Goal: Task Accomplishment & Management: Use online tool/utility

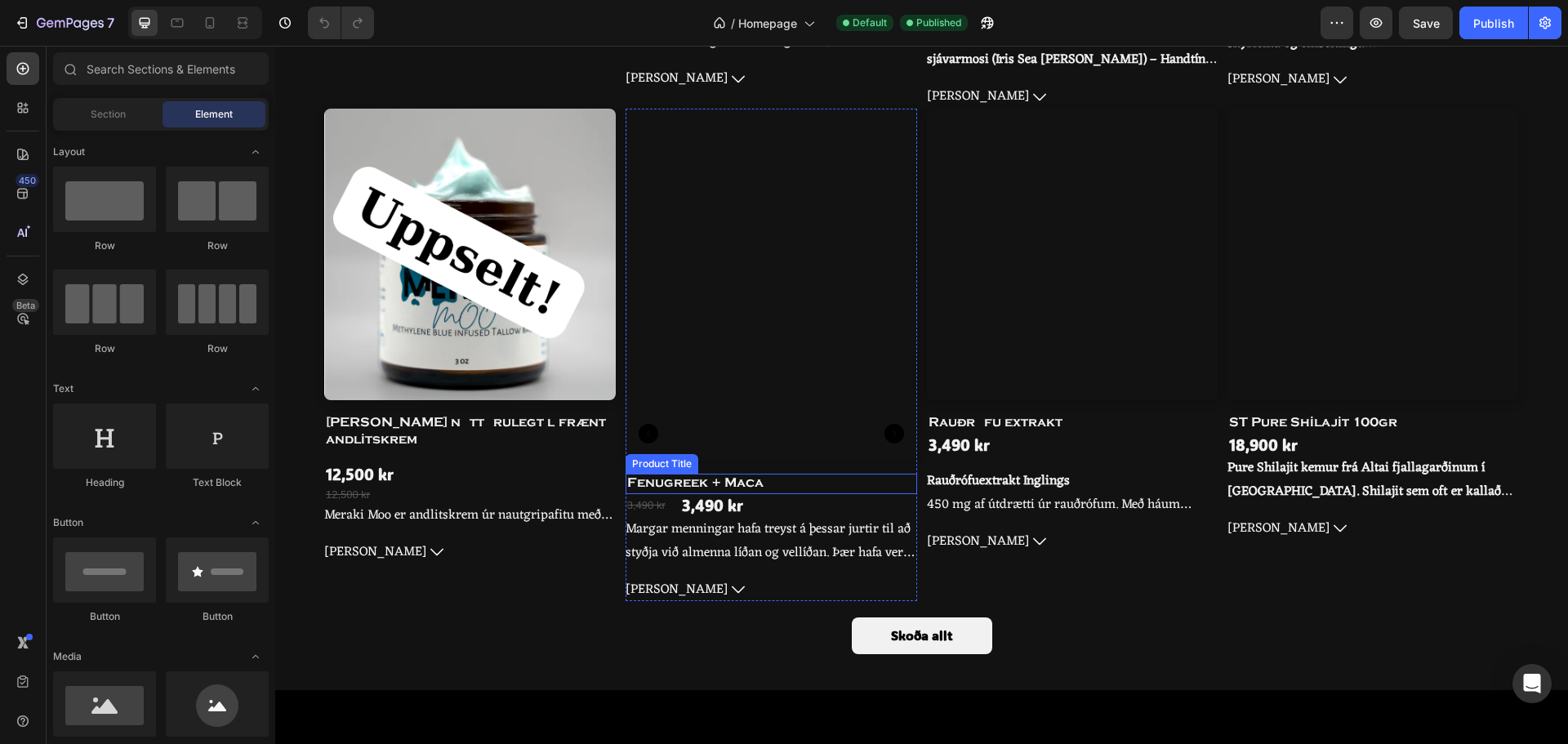
scroll to position [1226, 0]
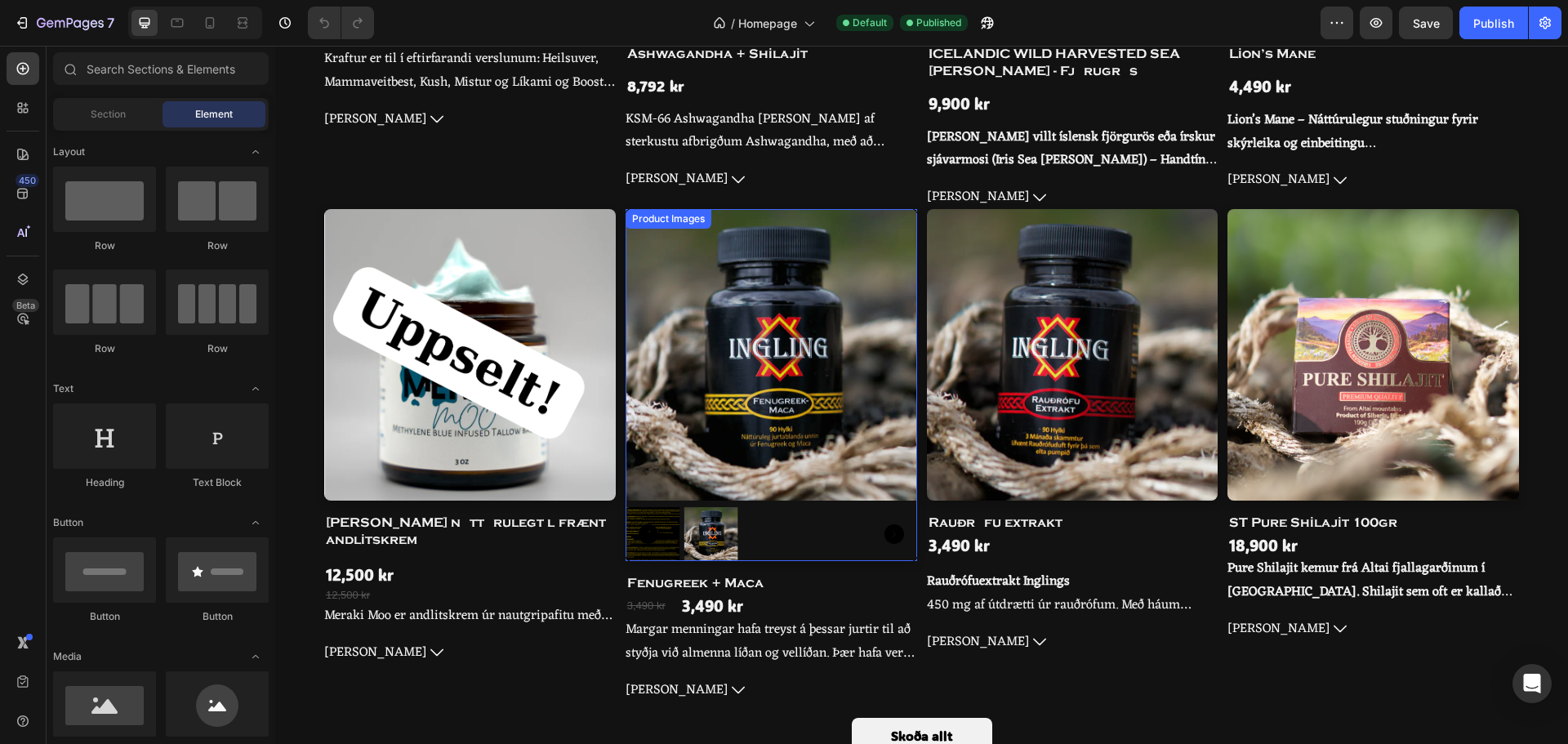
click at [844, 354] on img at bounding box center [771, 354] width 292 height 292
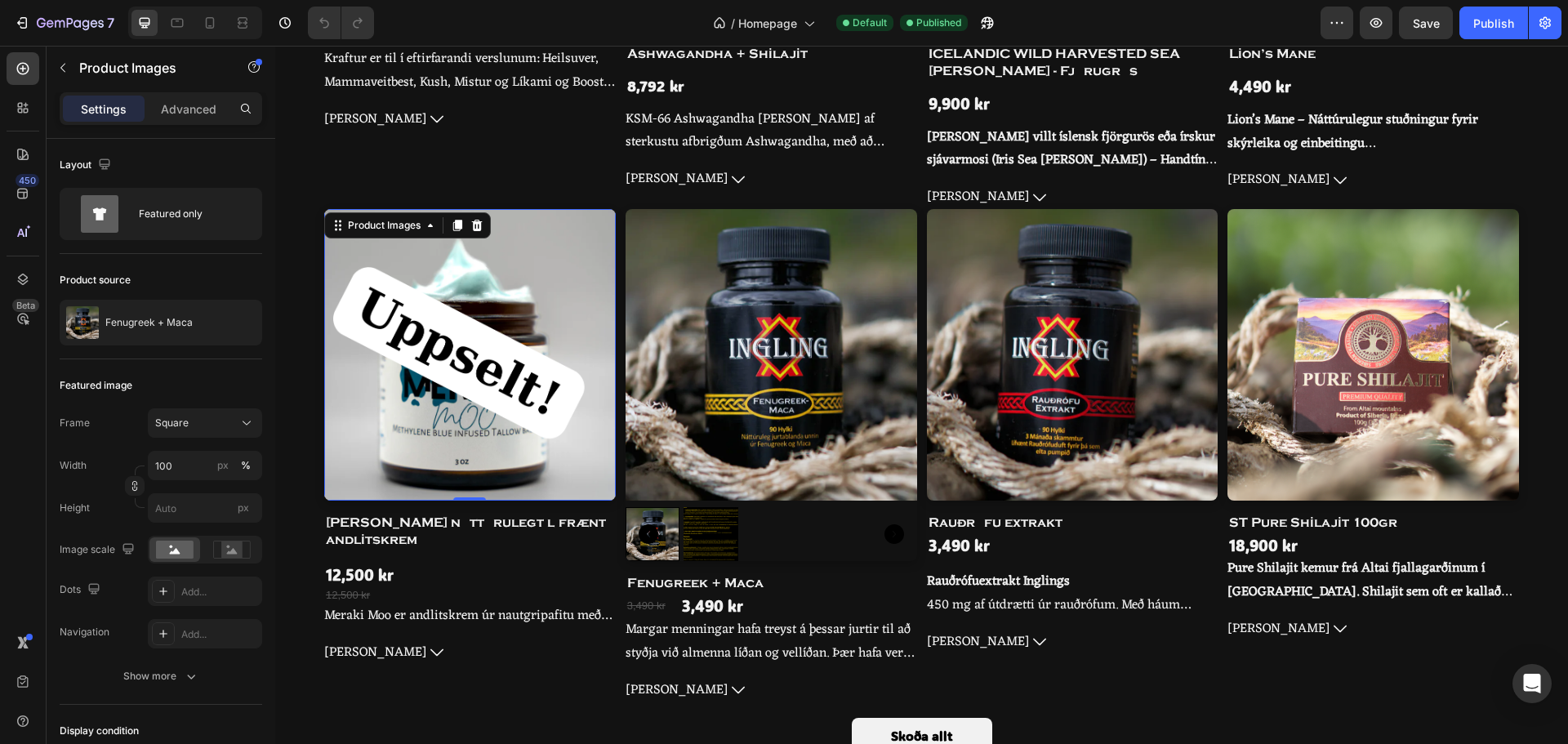
click at [512, 310] on img at bounding box center [470, 354] width 292 height 292
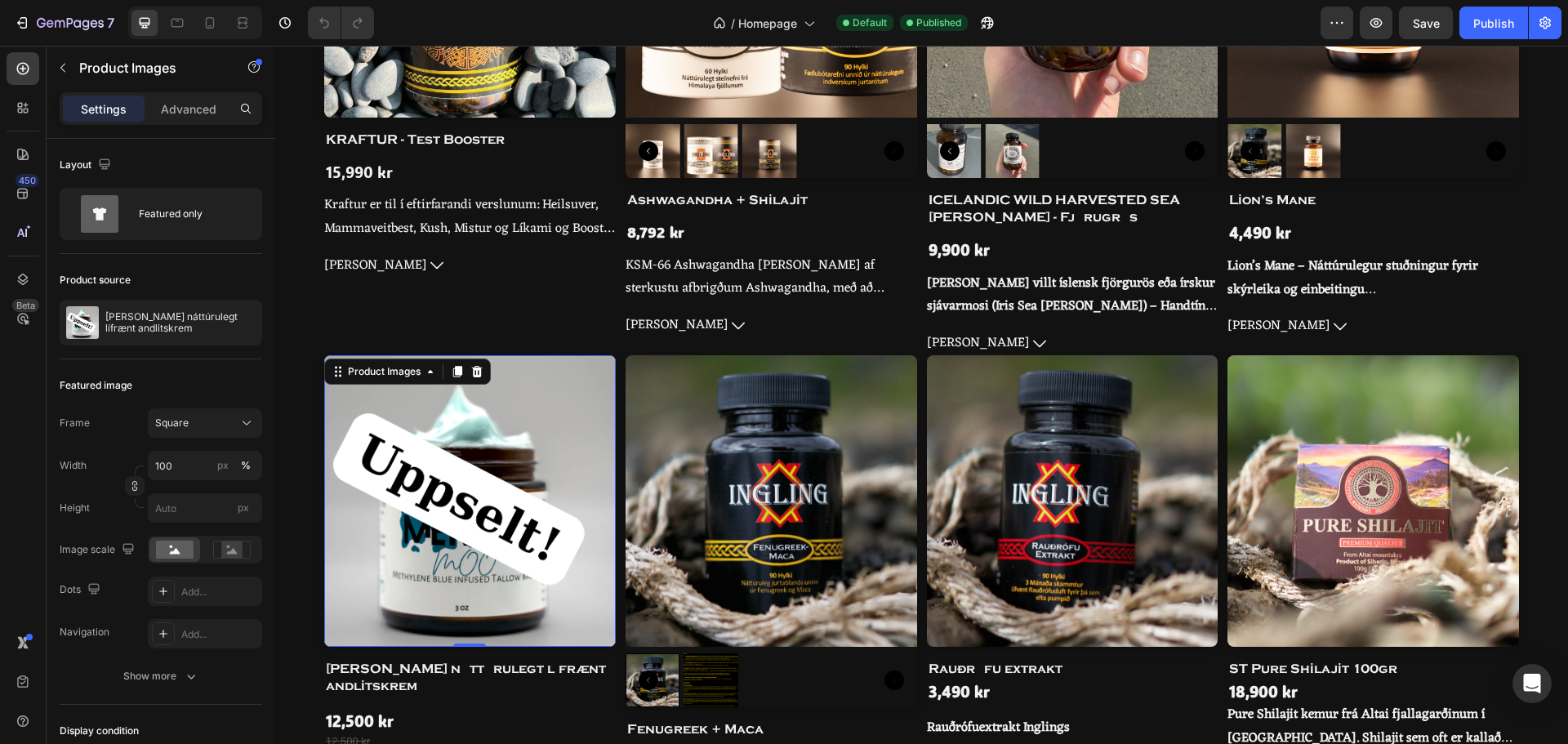
scroll to position [980, 0]
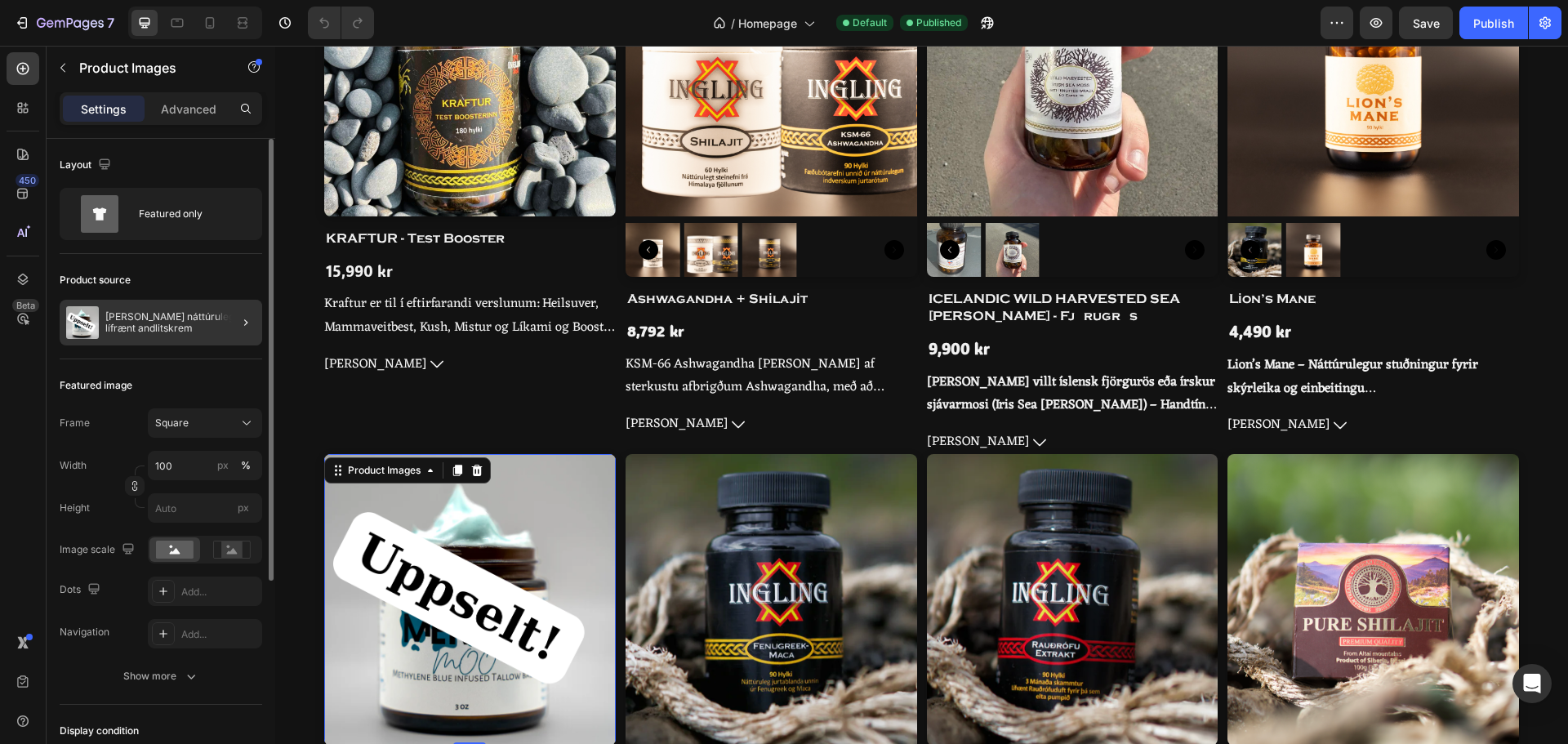
click at [204, 320] on p "[PERSON_NAME] náttúrulegt lífrænt andlitskrem" at bounding box center [181, 323] width 150 height 23
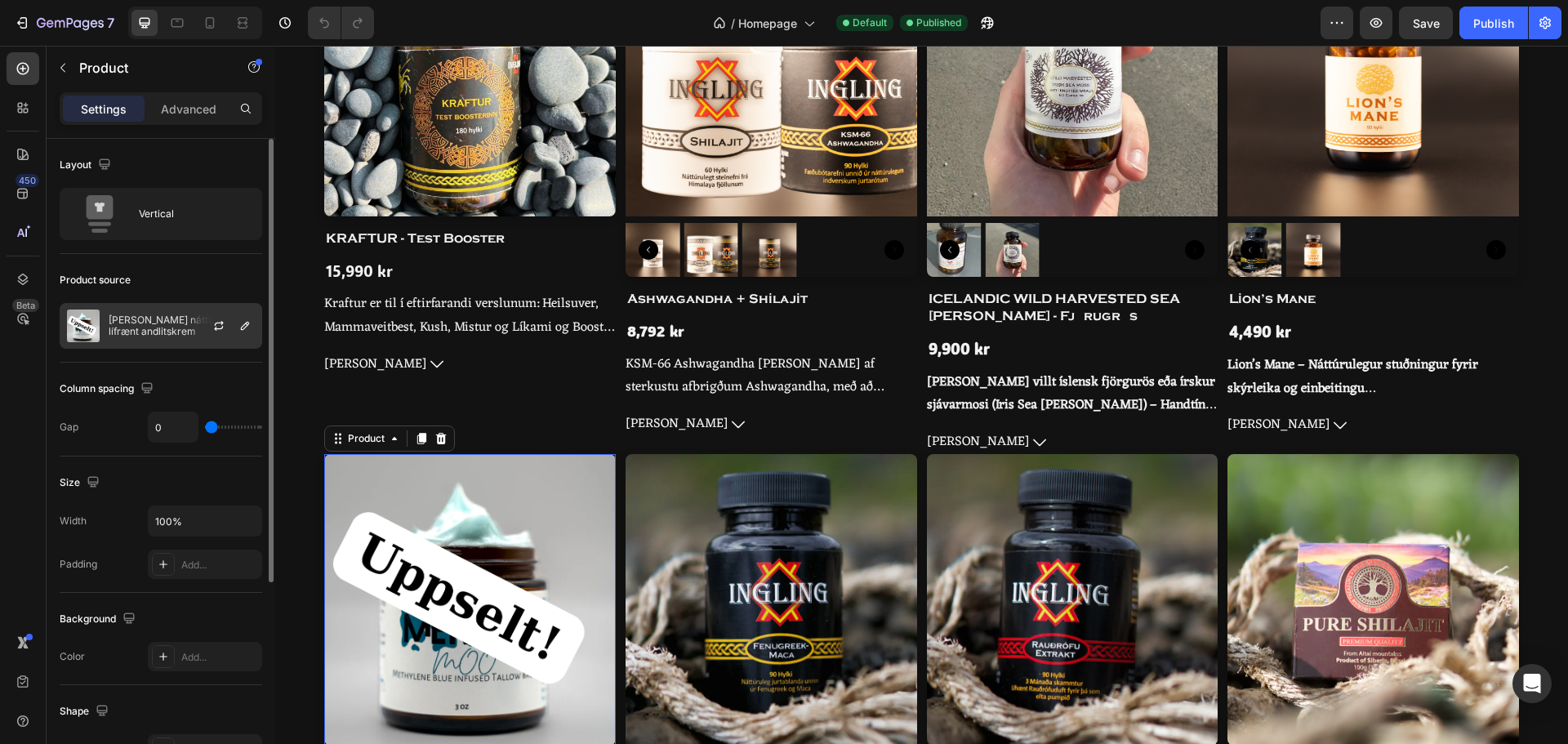
click at [148, 326] on p "[PERSON_NAME] náttúrulegt lífrænt andlitskrem" at bounding box center [182, 326] width 146 height 23
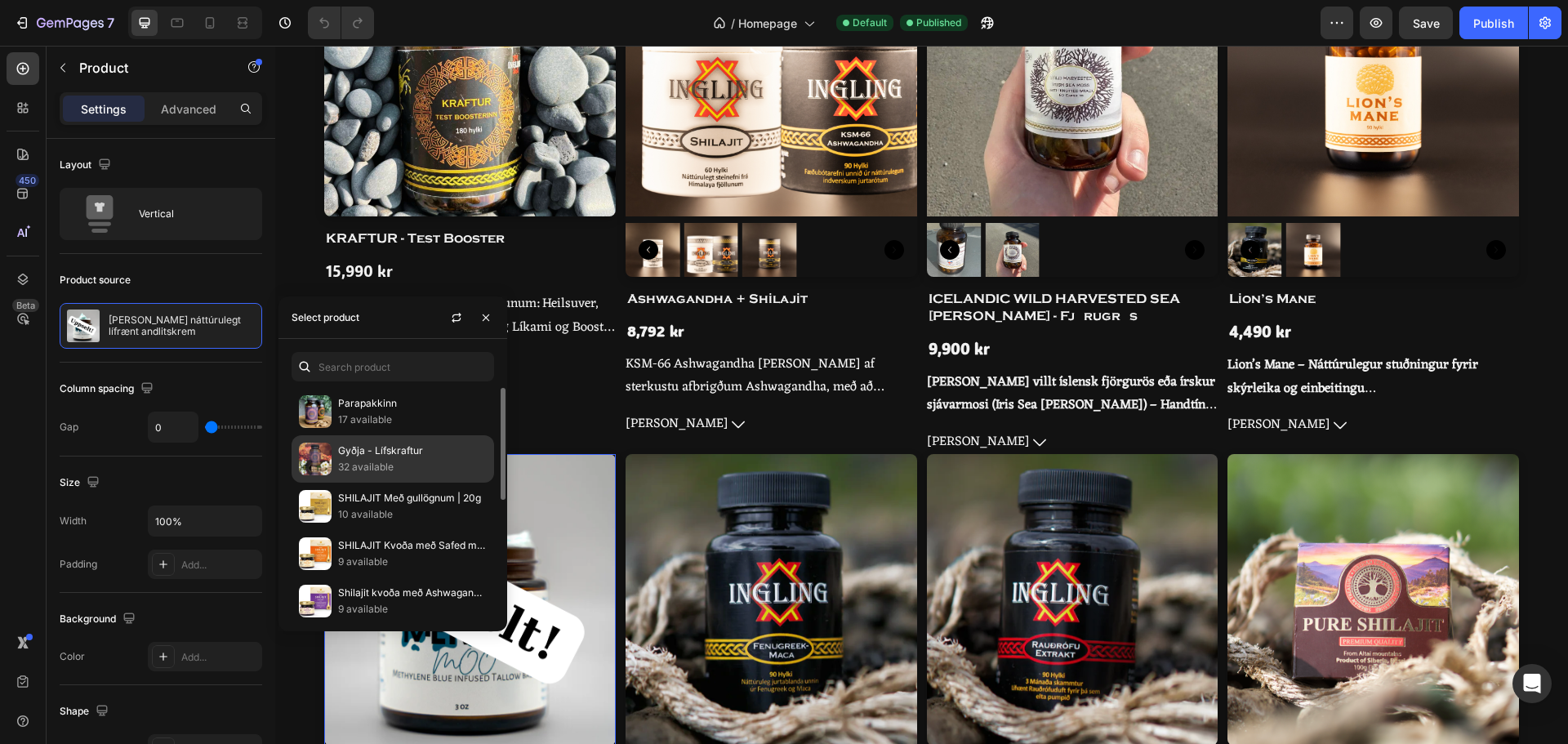
click at [368, 448] on p "Gyðja - Lífskraftur" at bounding box center [413, 451] width 148 height 17
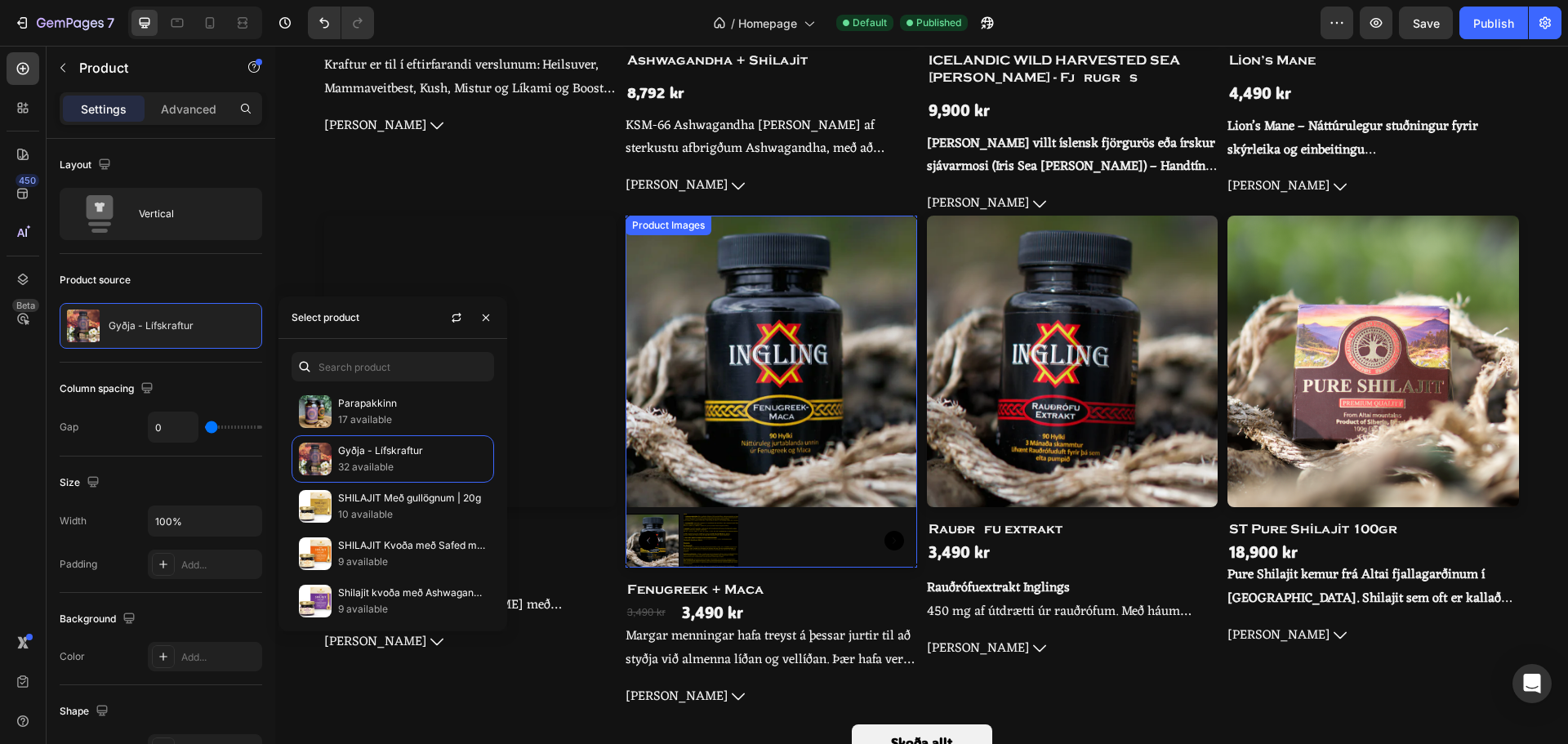
scroll to position [1226, 0]
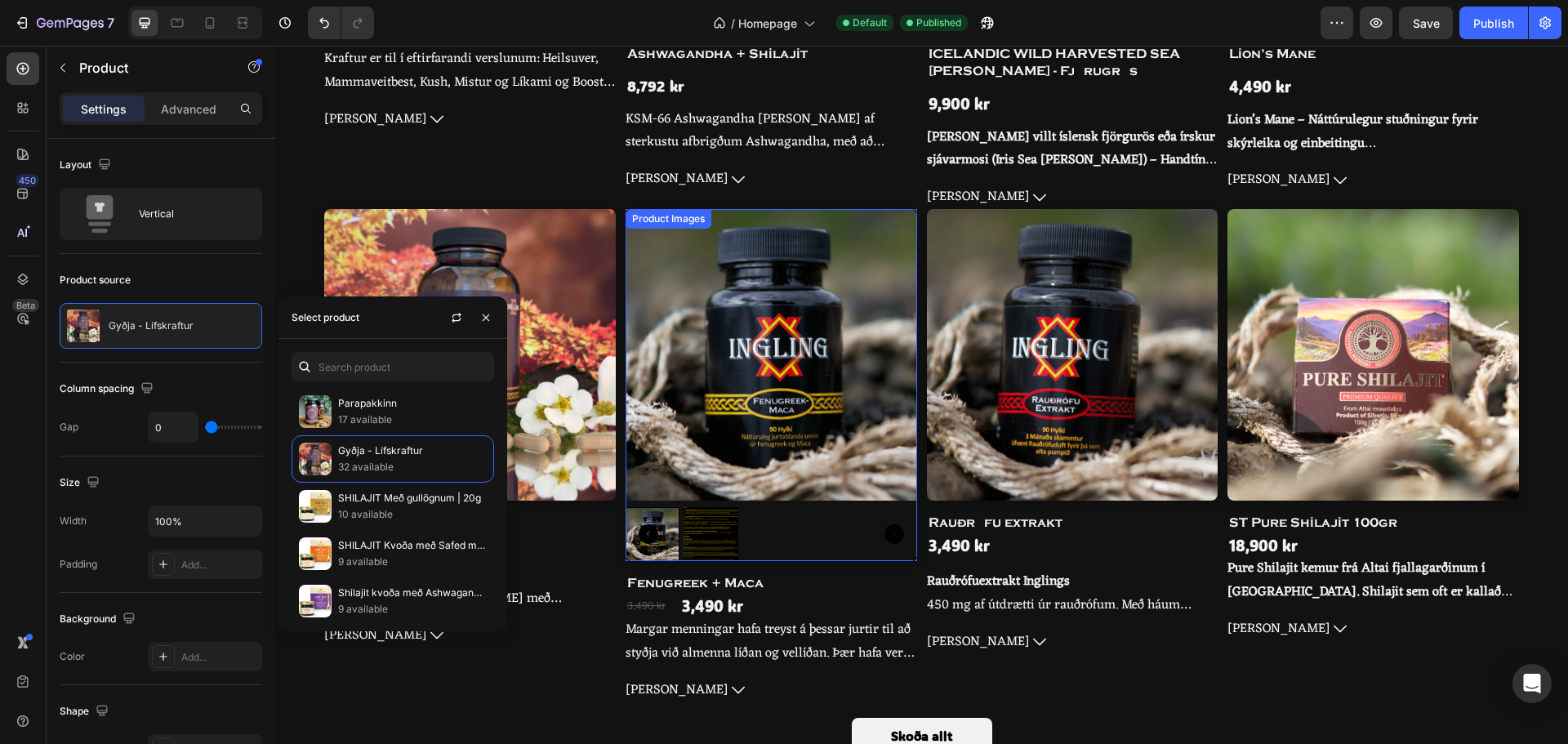
click at [764, 415] on img at bounding box center [771, 354] width 292 height 292
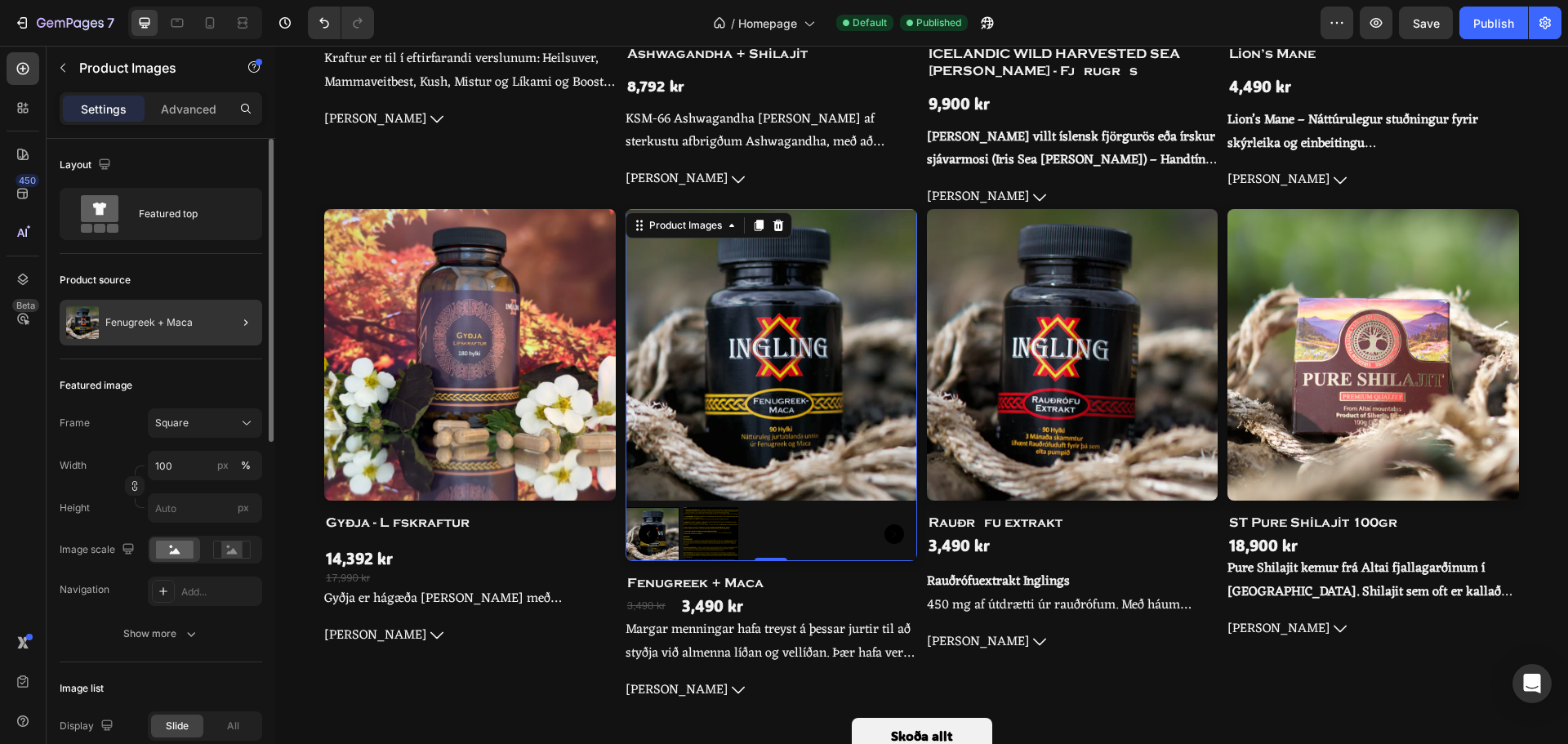
click at [204, 332] on div "Fenugreek + Maca" at bounding box center [160, 323] width 203 height 46
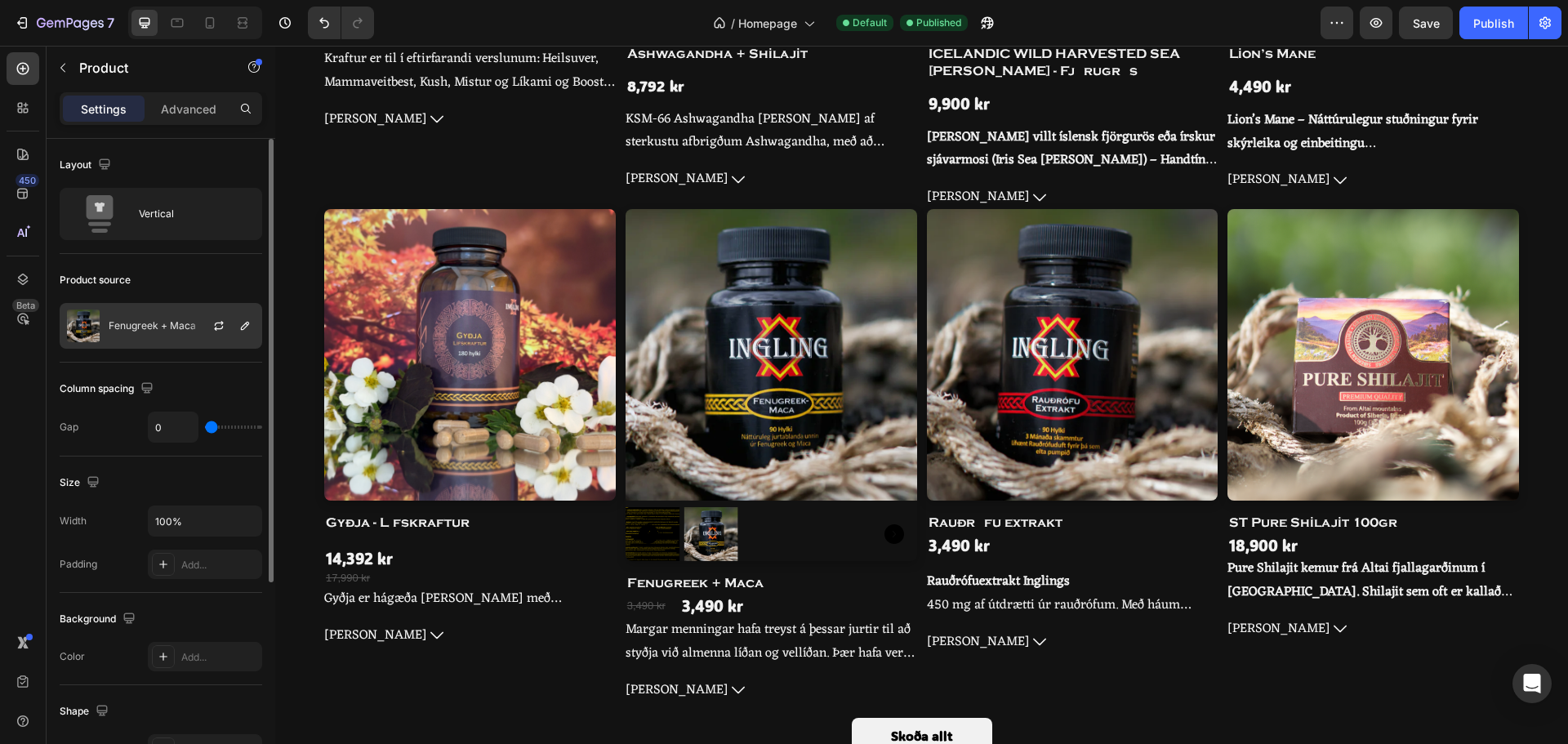
drag, startPoint x: 212, startPoint y: 334, endPoint x: 187, endPoint y: 331, distance: 25.2
click at [187, 331] on div "Fenugreek + Maca" at bounding box center [160, 326] width 203 height 46
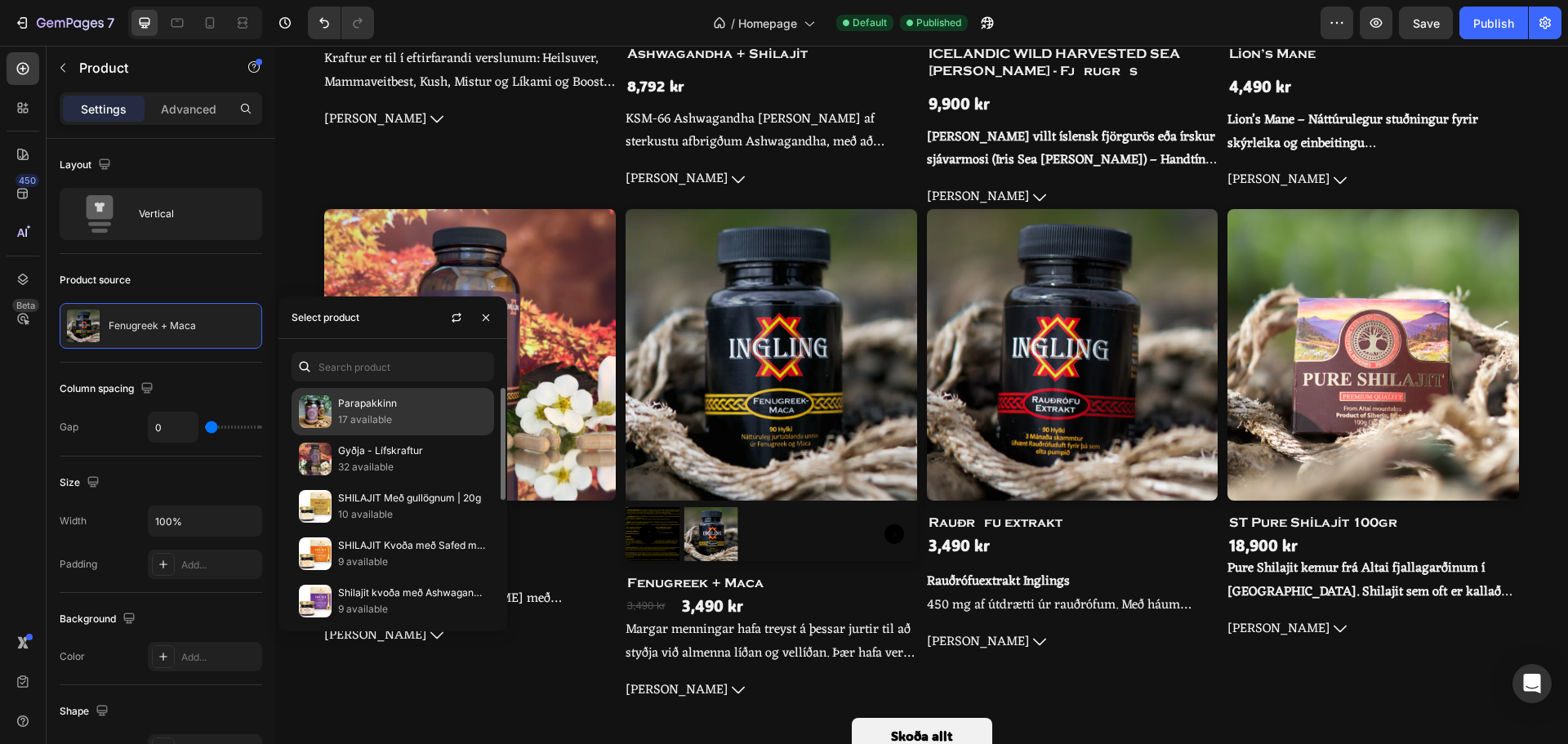
click at [350, 403] on p "Parapakkinn" at bounding box center [413, 404] width 148 height 17
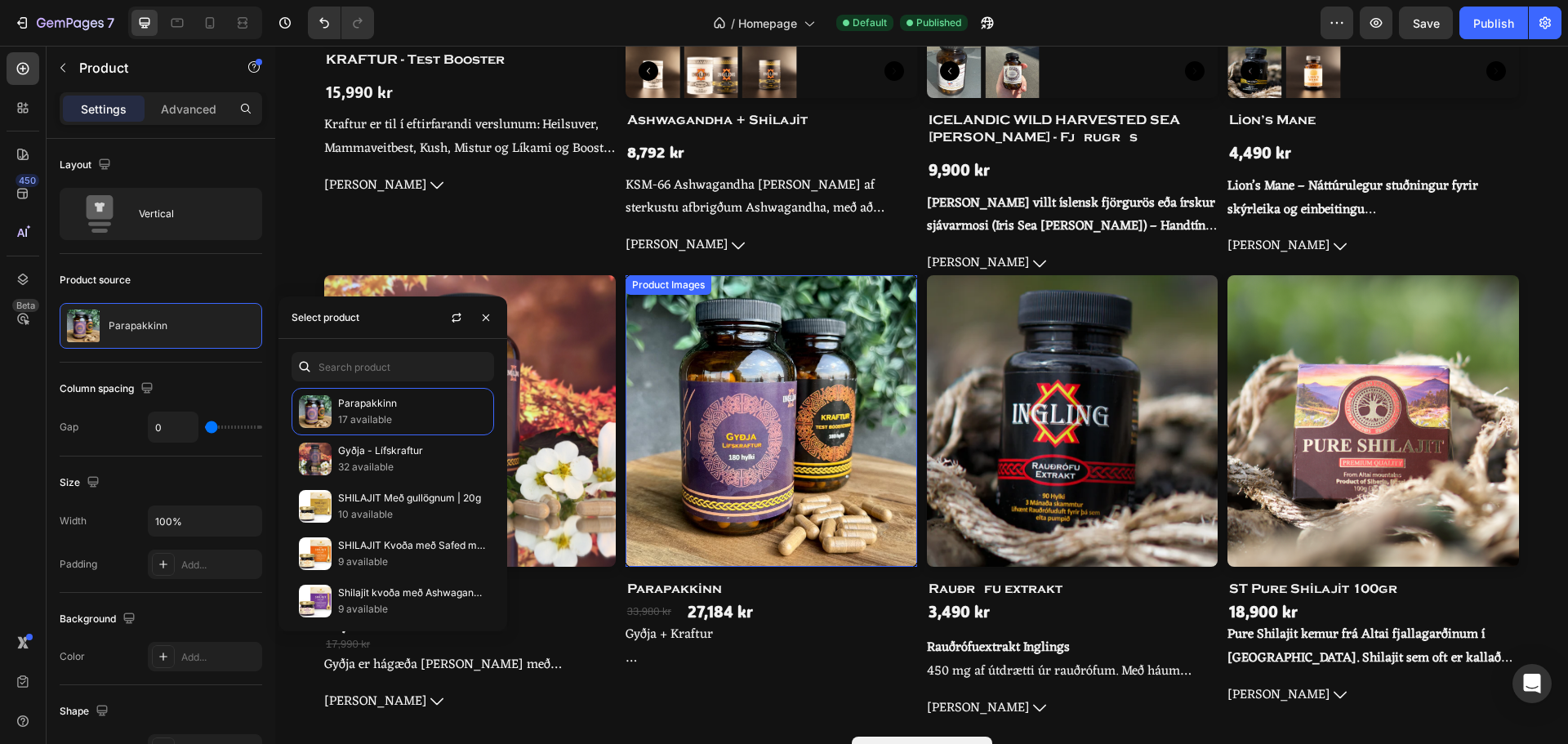
scroll to position [1144, 0]
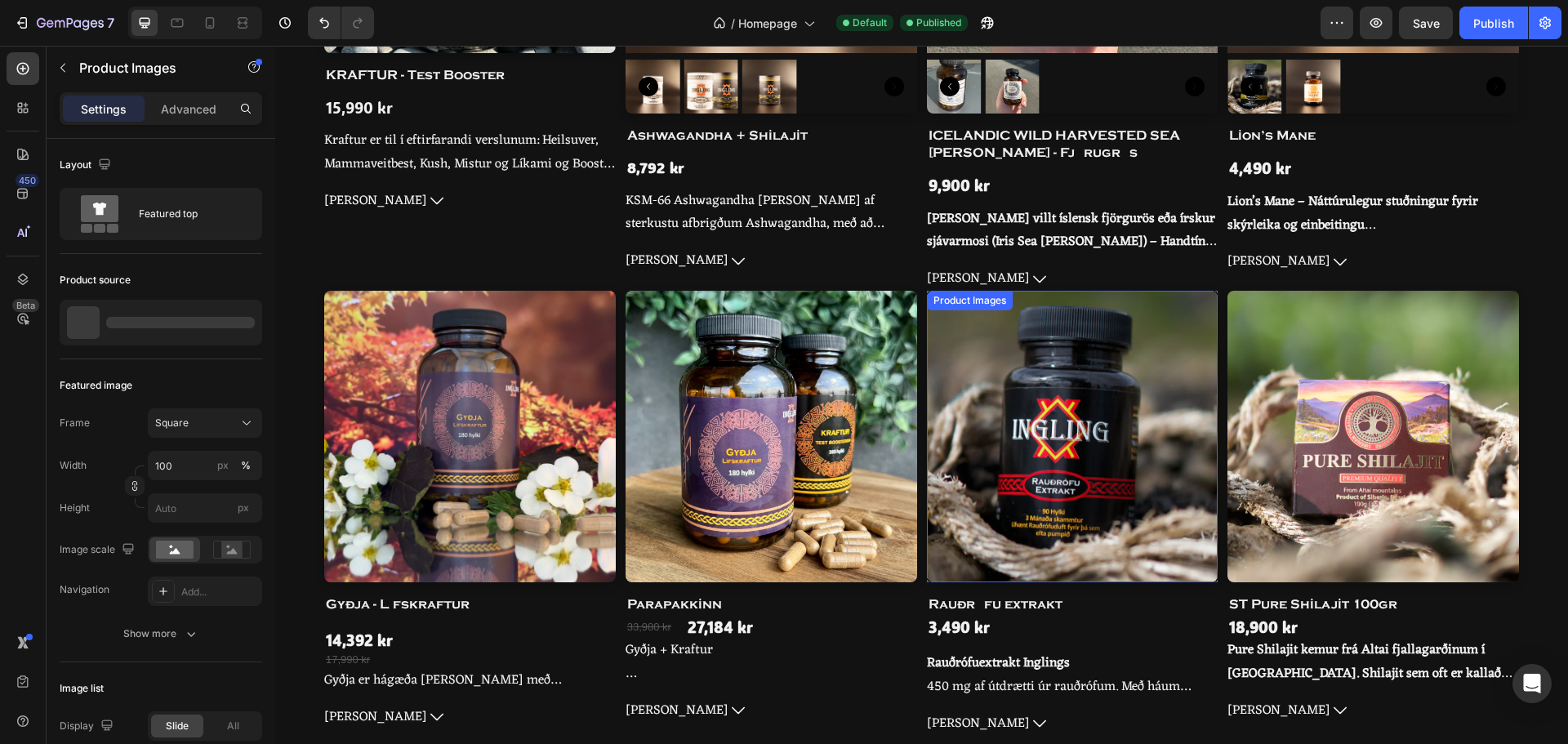
click at [1070, 450] on img at bounding box center [1072, 436] width 292 height 292
click at [1424, 436] on img at bounding box center [1373, 436] width 292 height 292
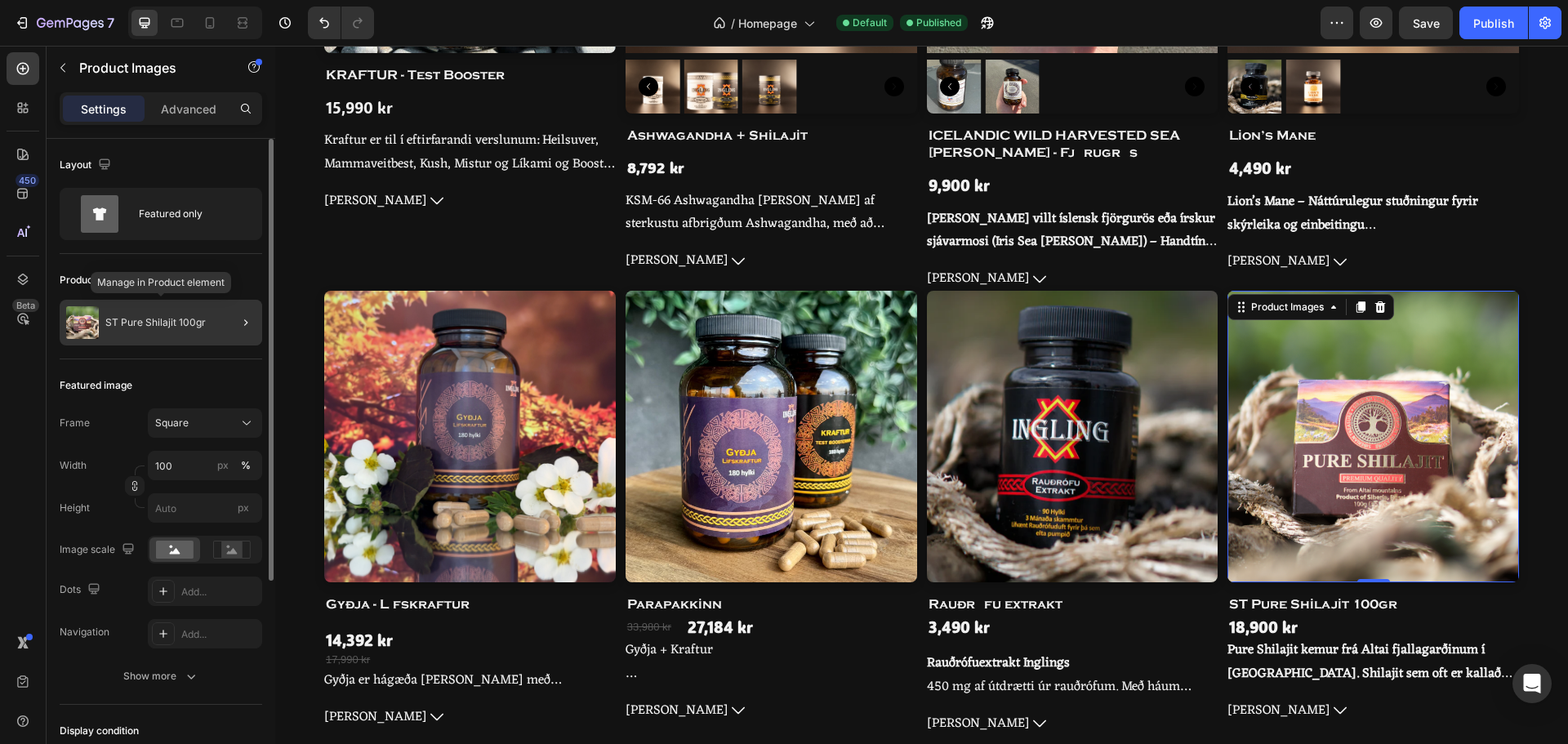
click at [112, 313] on div "ST Pure Shilajit 100gr" at bounding box center [160, 323] width 203 height 46
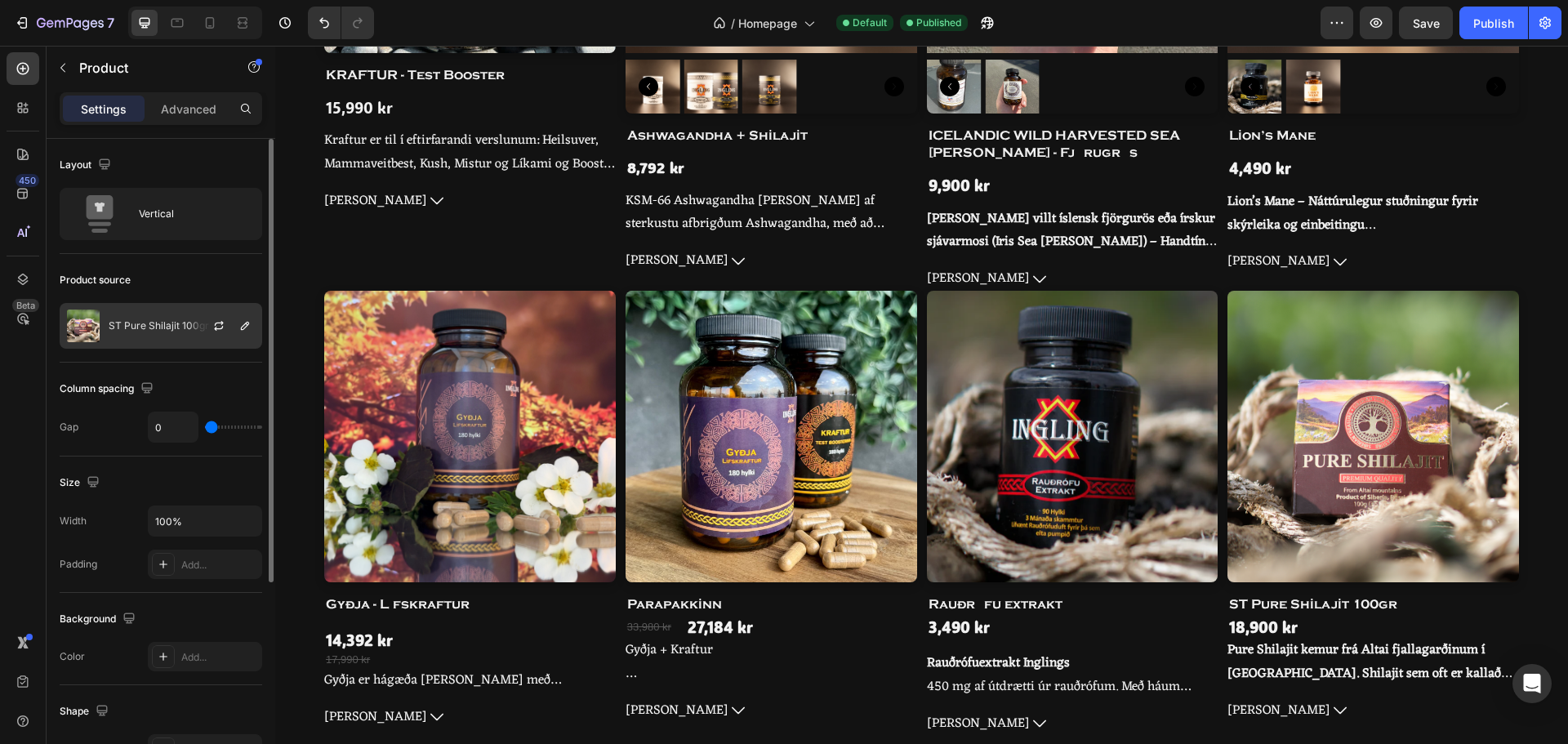
click at [157, 324] on p "ST Pure Shilajit 100gr" at bounding box center [159, 326] width 101 height 12
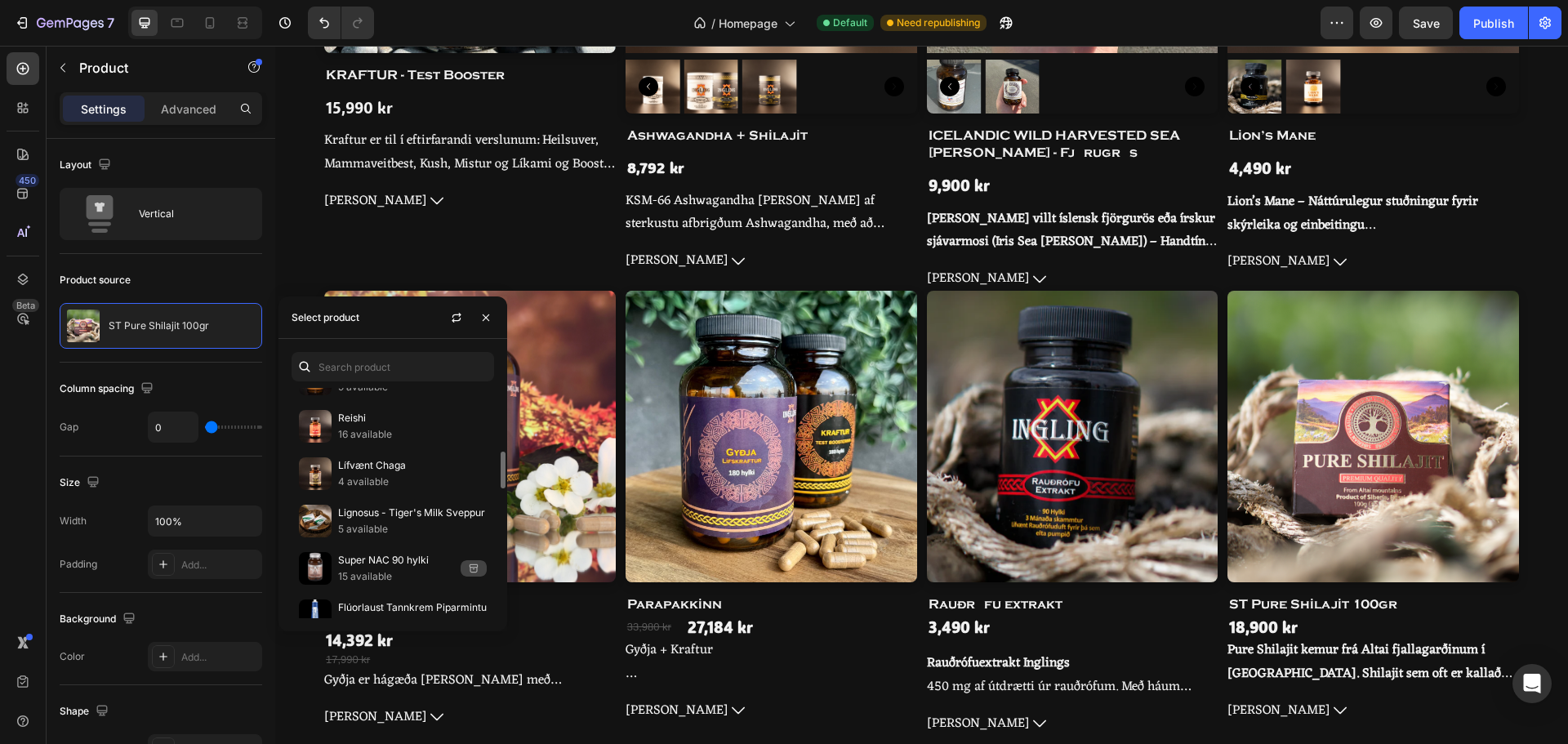
scroll to position [817, 0]
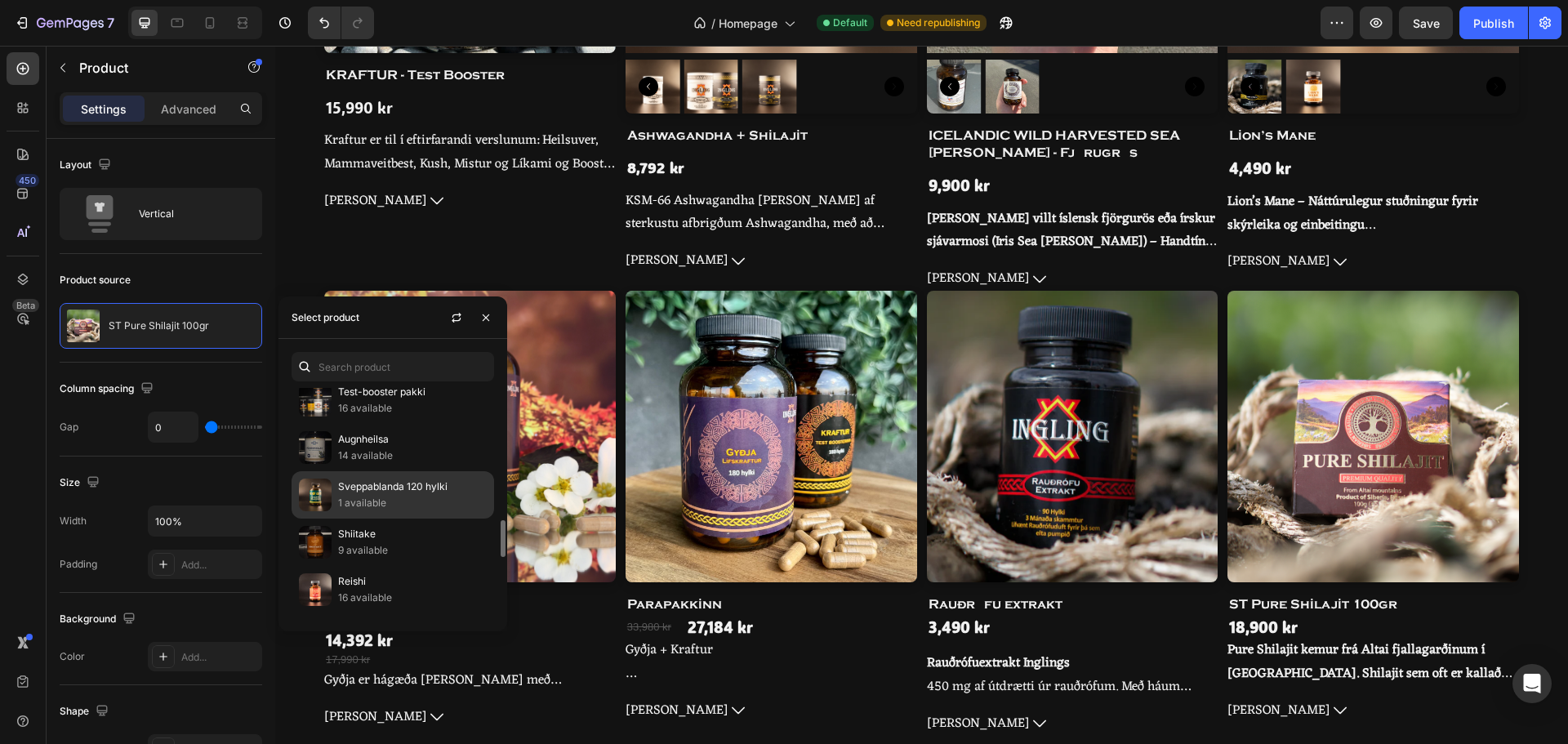
click at [408, 487] on p "Sveppablanda 120 hylki" at bounding box center [413, 487] width 148 height 17
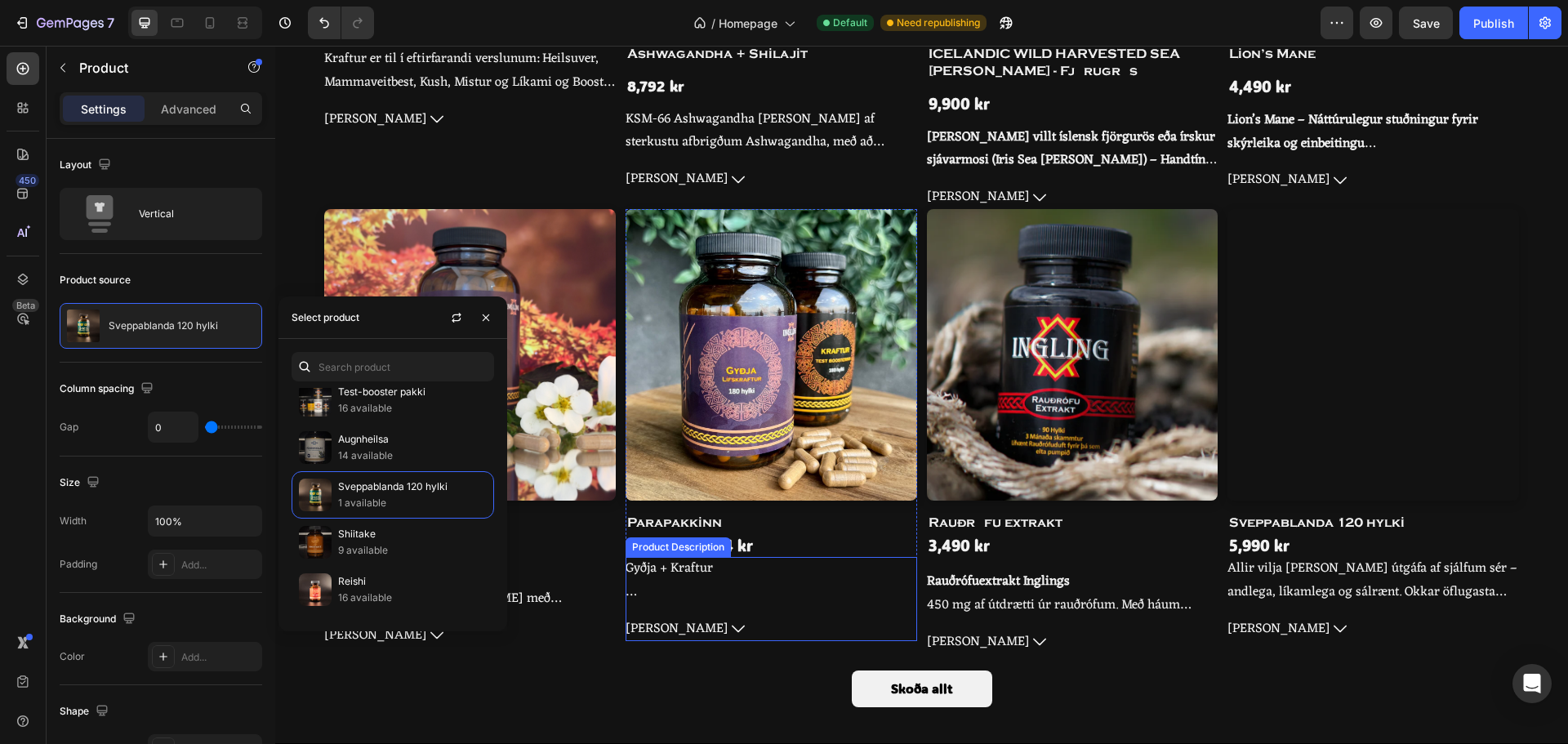
scroll to position [1307, 0]
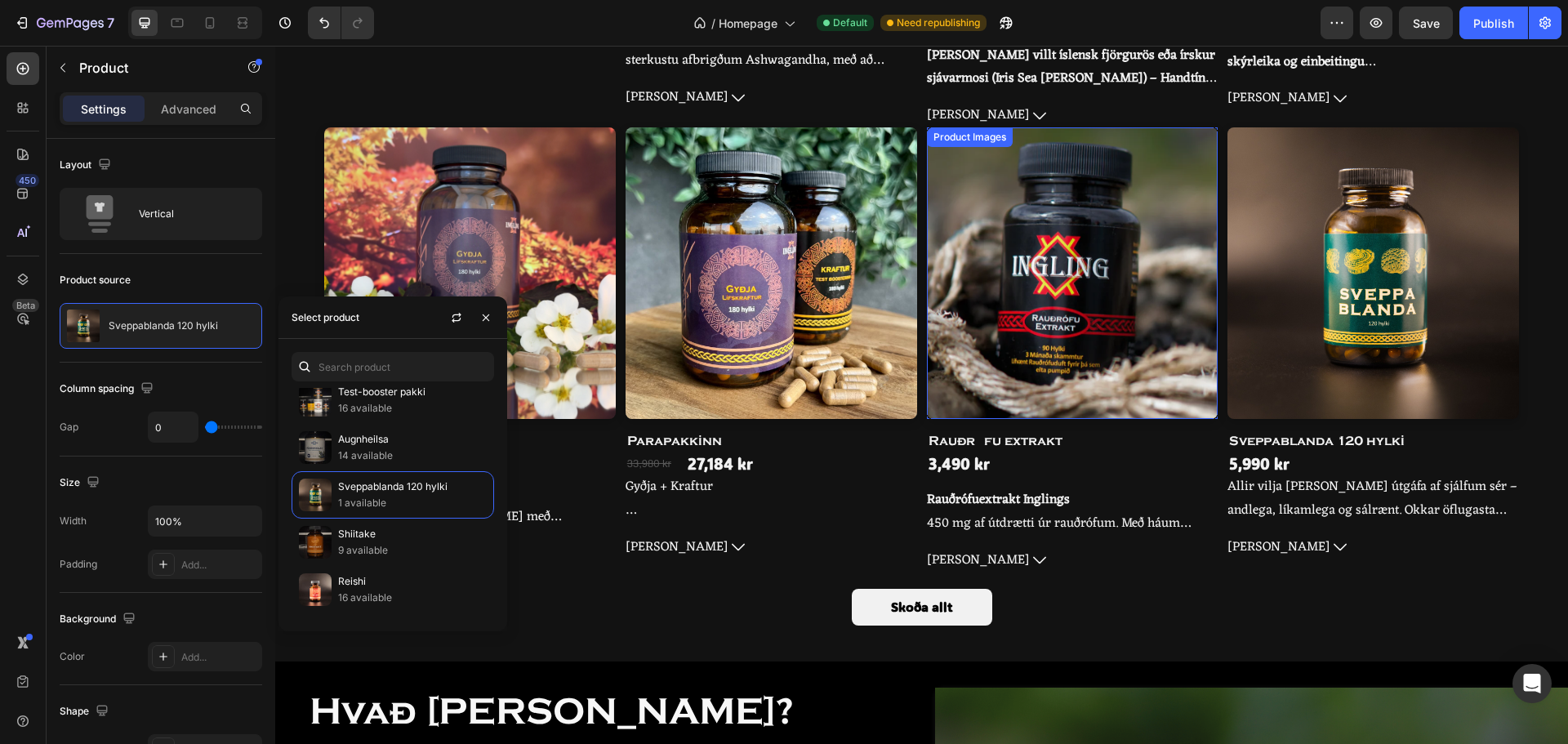
click at [1057, 346] on img at bounding box center [1072, 273] width 292 height 292
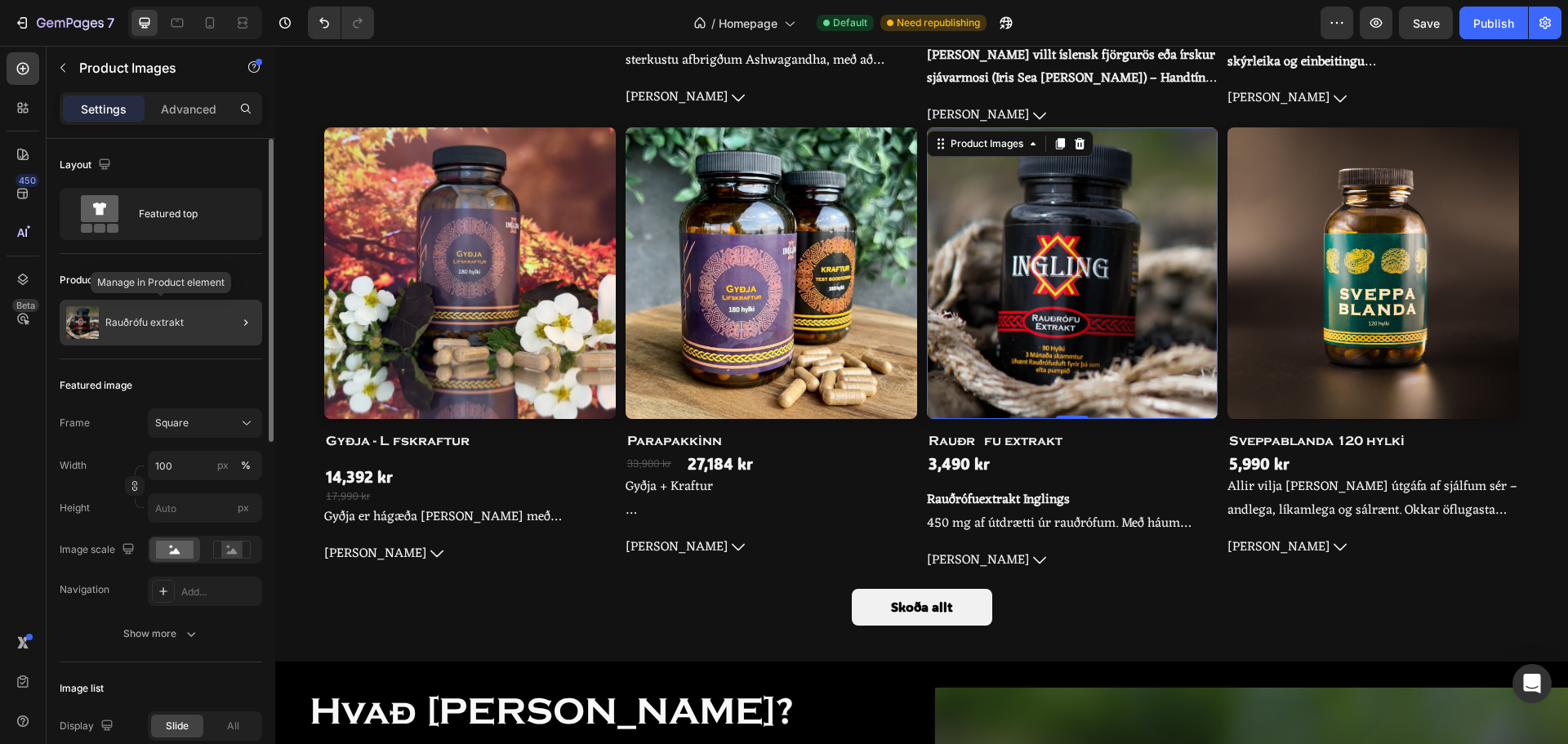
click at [169, 339] on div "Rauðrófu extrakt" at bounding box center [160, 323] width 203 height 46
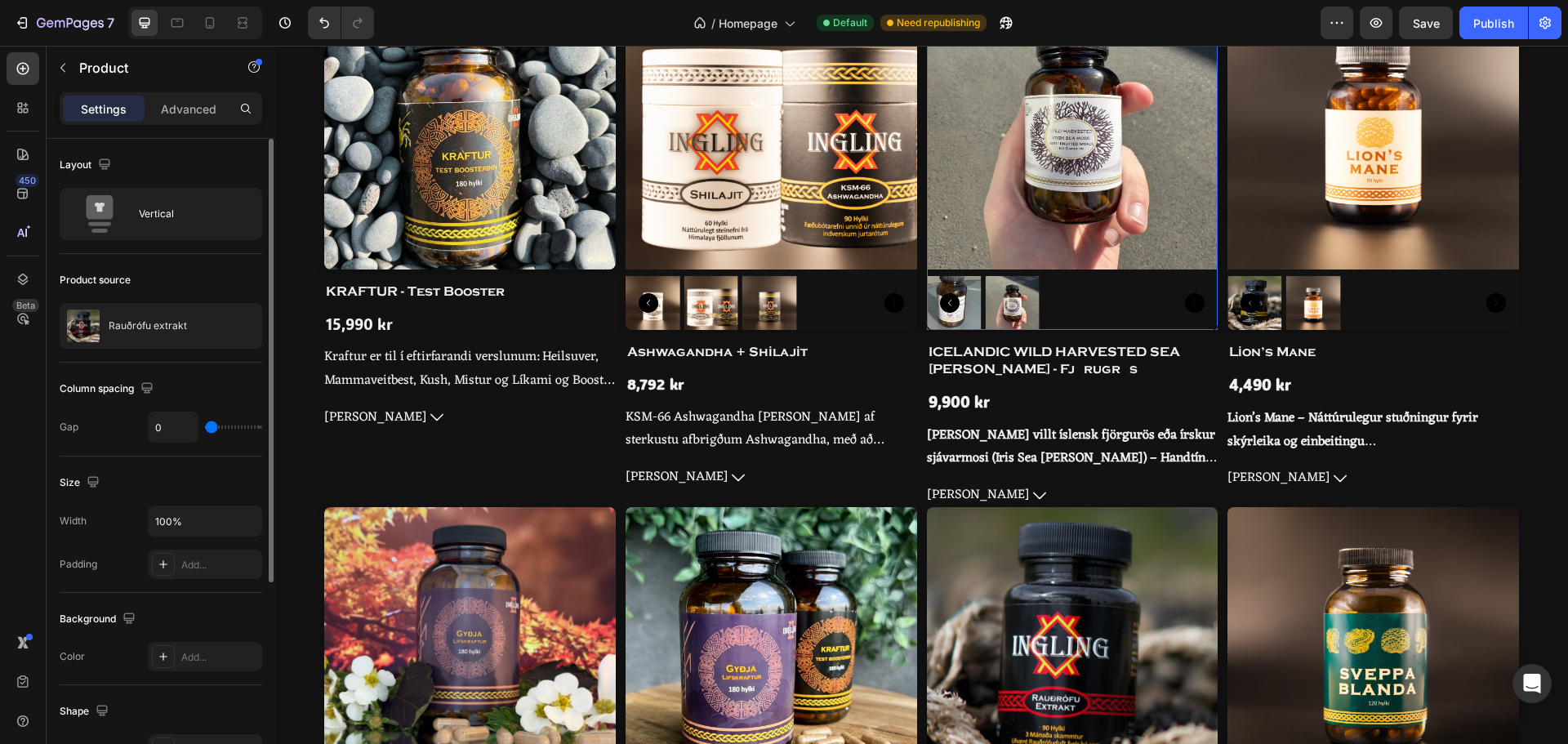
scroll to position [898, 0]
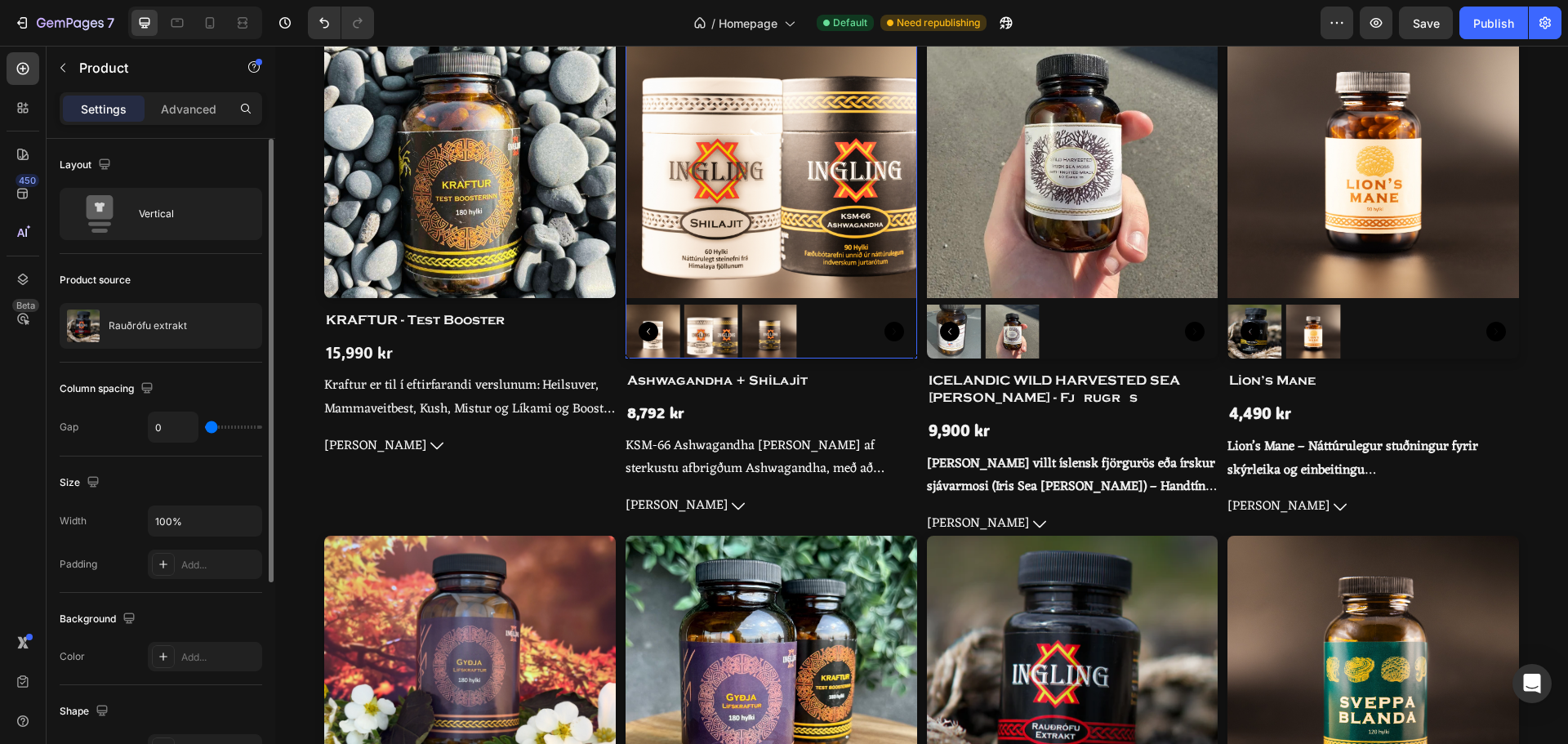
click at [692, 190] on img at bounding box center [771, 152] width 292 height 292
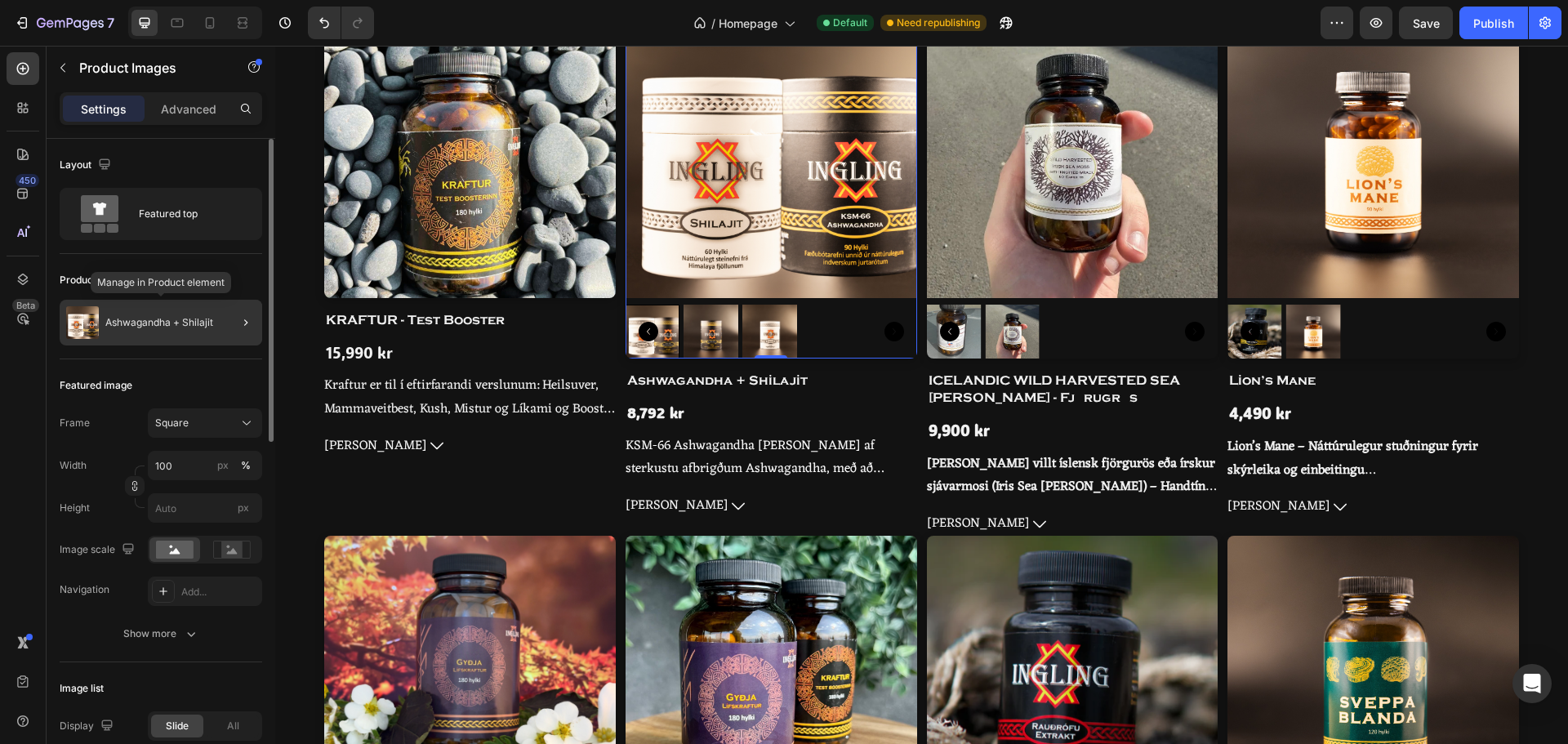
click at [159, 317] on p "Ashwagandha + Shilajit" at bounding box center [159, 323] width 108 height 12
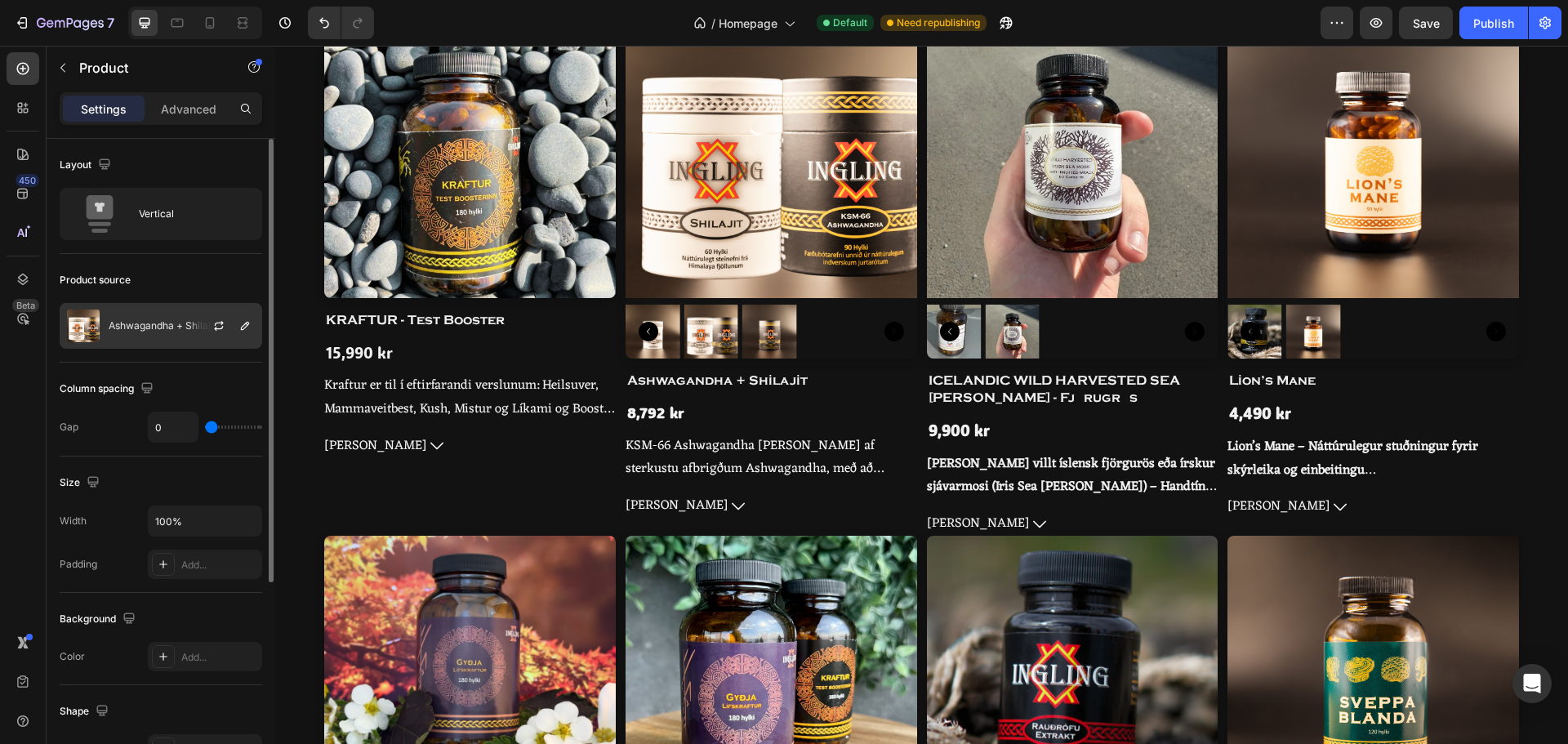
click at [175, 334] on div "Ashwagandha + Shilajit" at bounding box center [160, 326] width 203 height 46
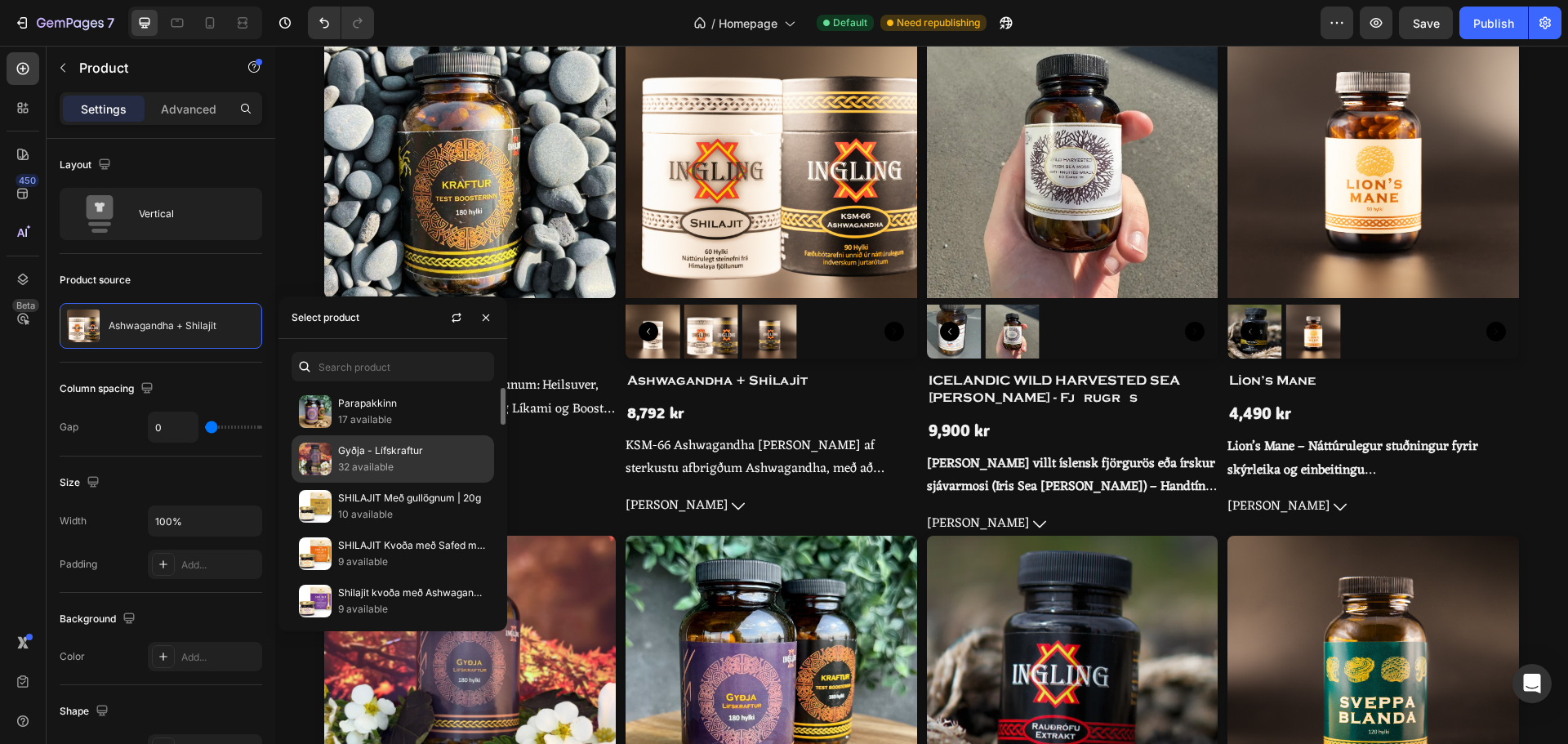
click at [382, 457] on p "Gyðja - Lífskraftur" at bounding box center [413, 451] width 148 height 17
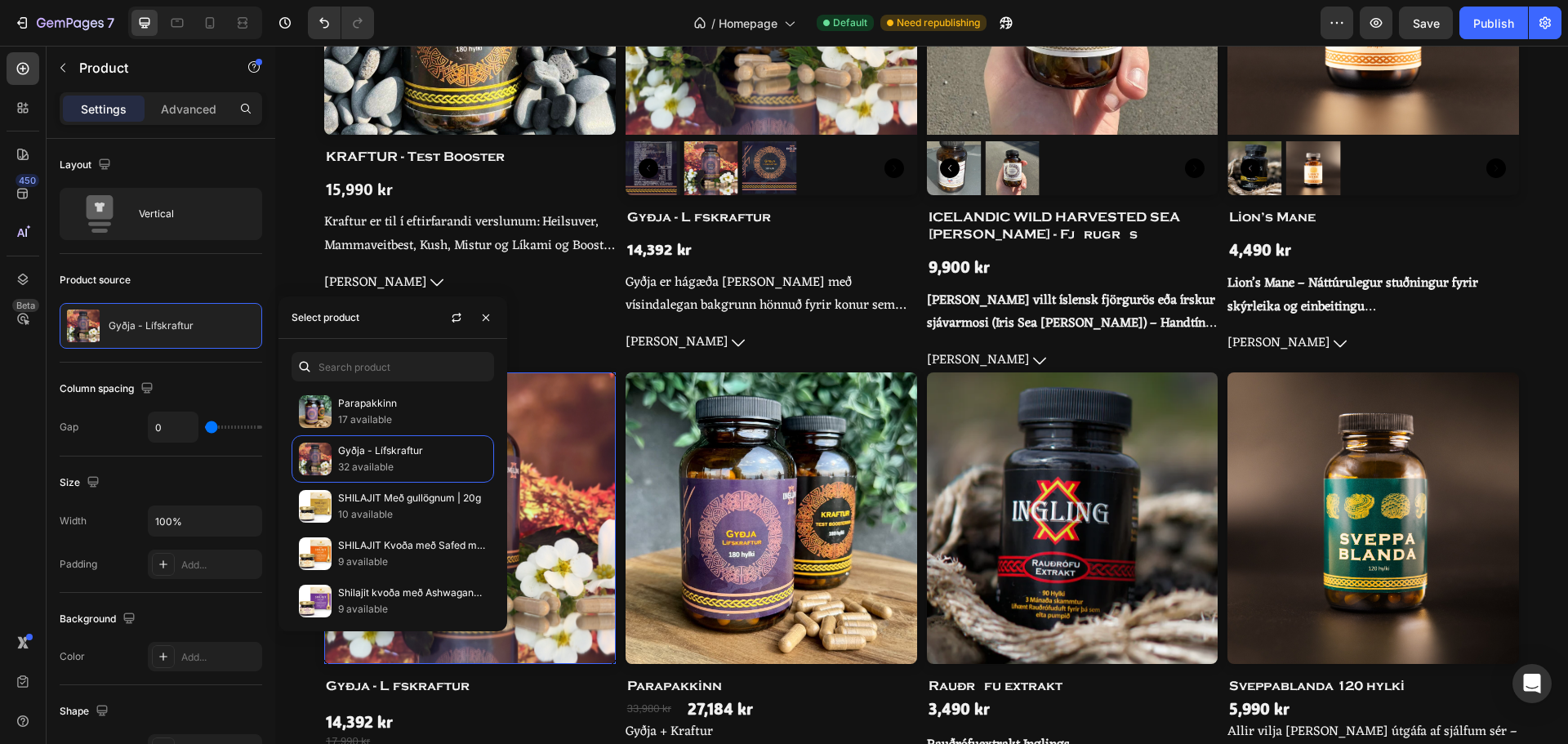
scroll to position [1144, 0]
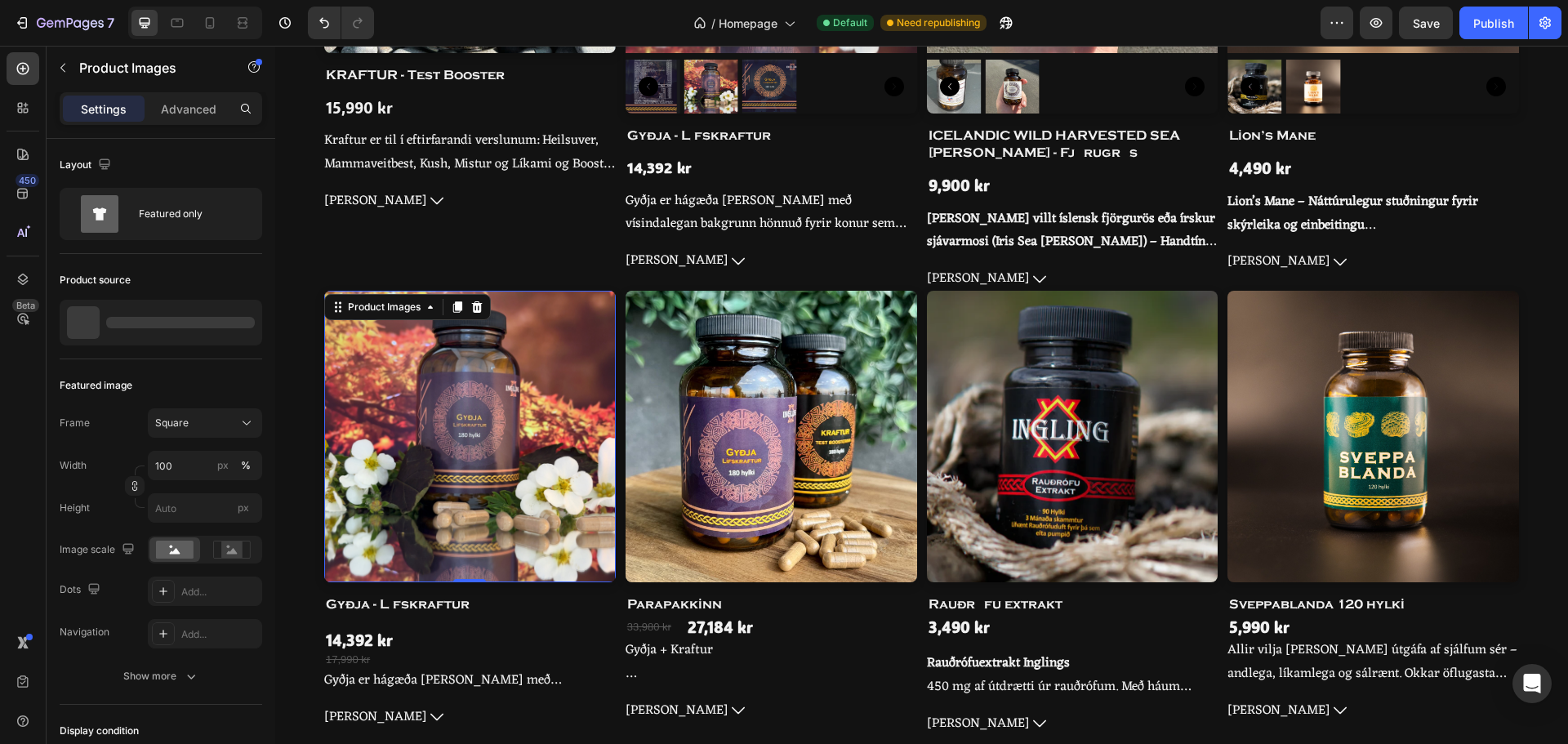
click at [592, 495] on img at bounding box center [470, 436] width 292 height 292
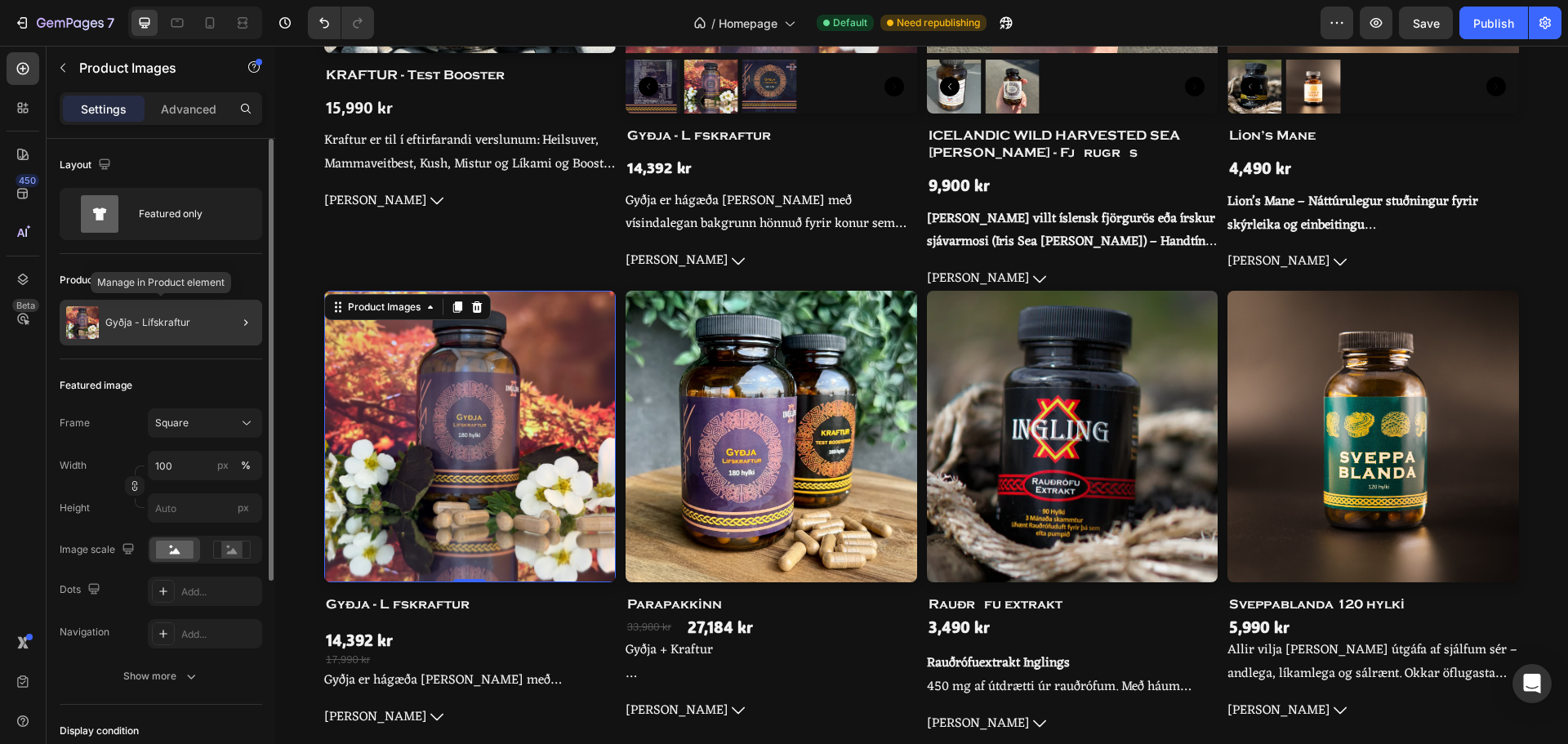
click at [169, 320] on p "Gyðja - Lífskraftur" at bounding box center [148, 323] width 85 height 12
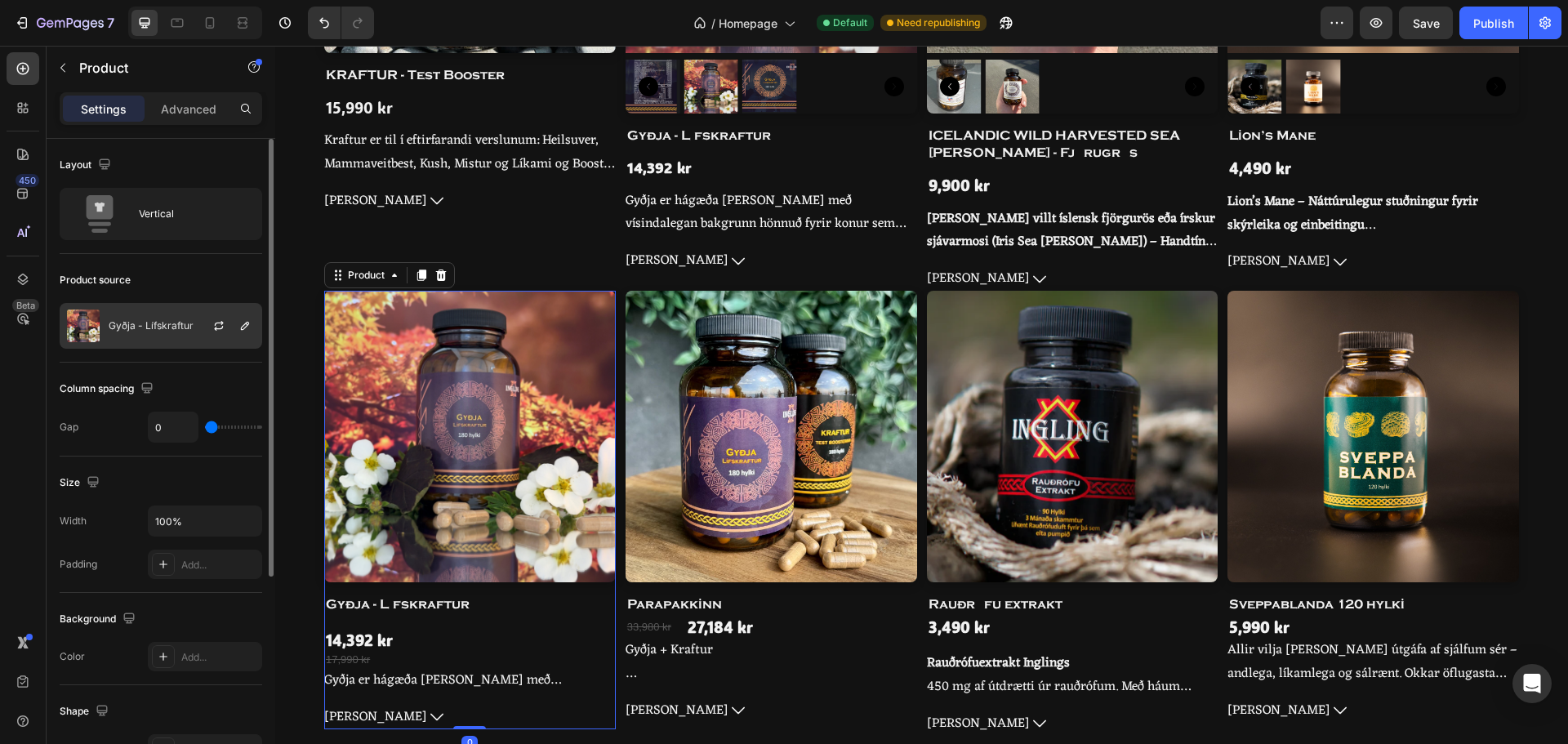
click at [113, 328] on p "Gyðja - Lífskraftur" at bounding box center [151, 326] width 85 height 12
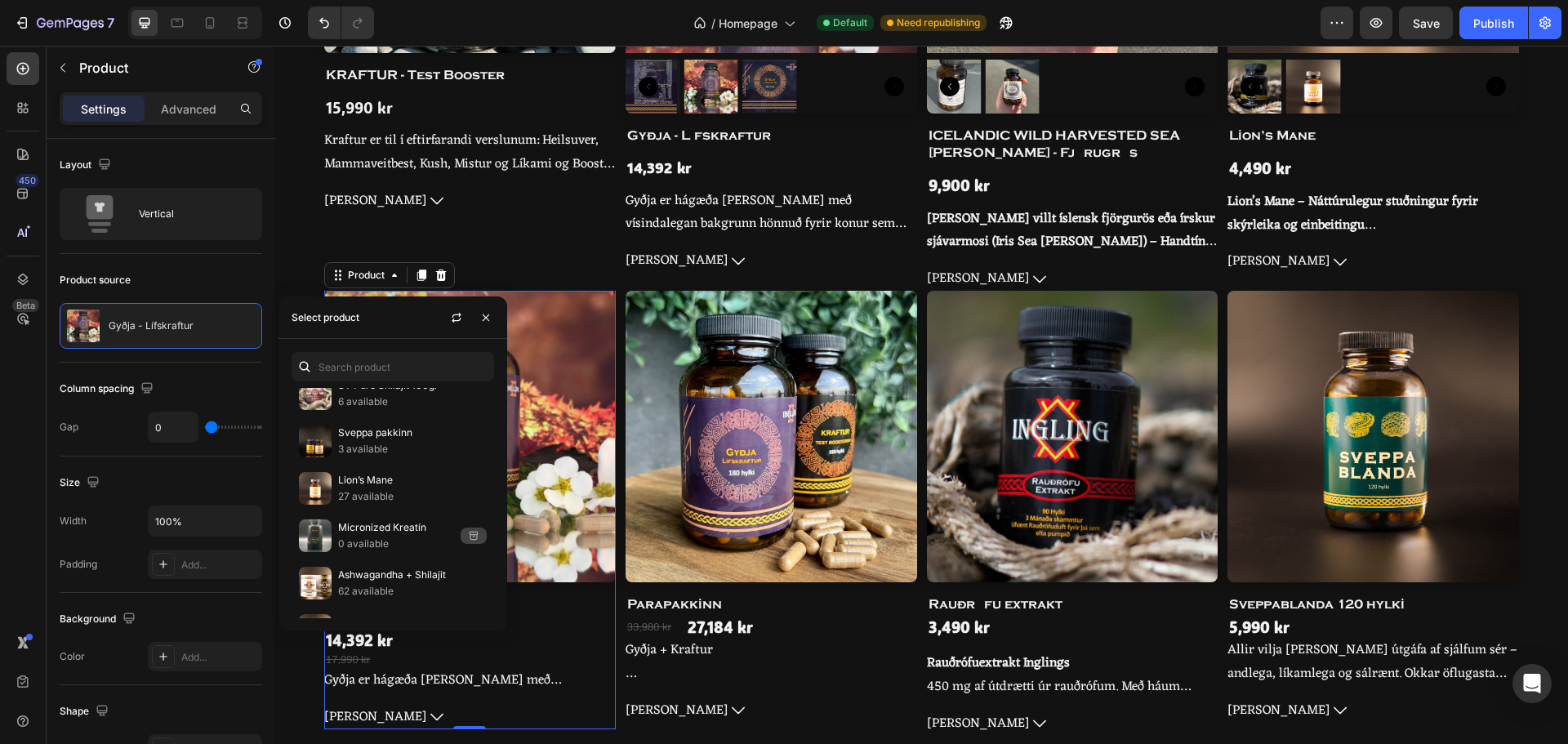
scroll to position [1711, 0]
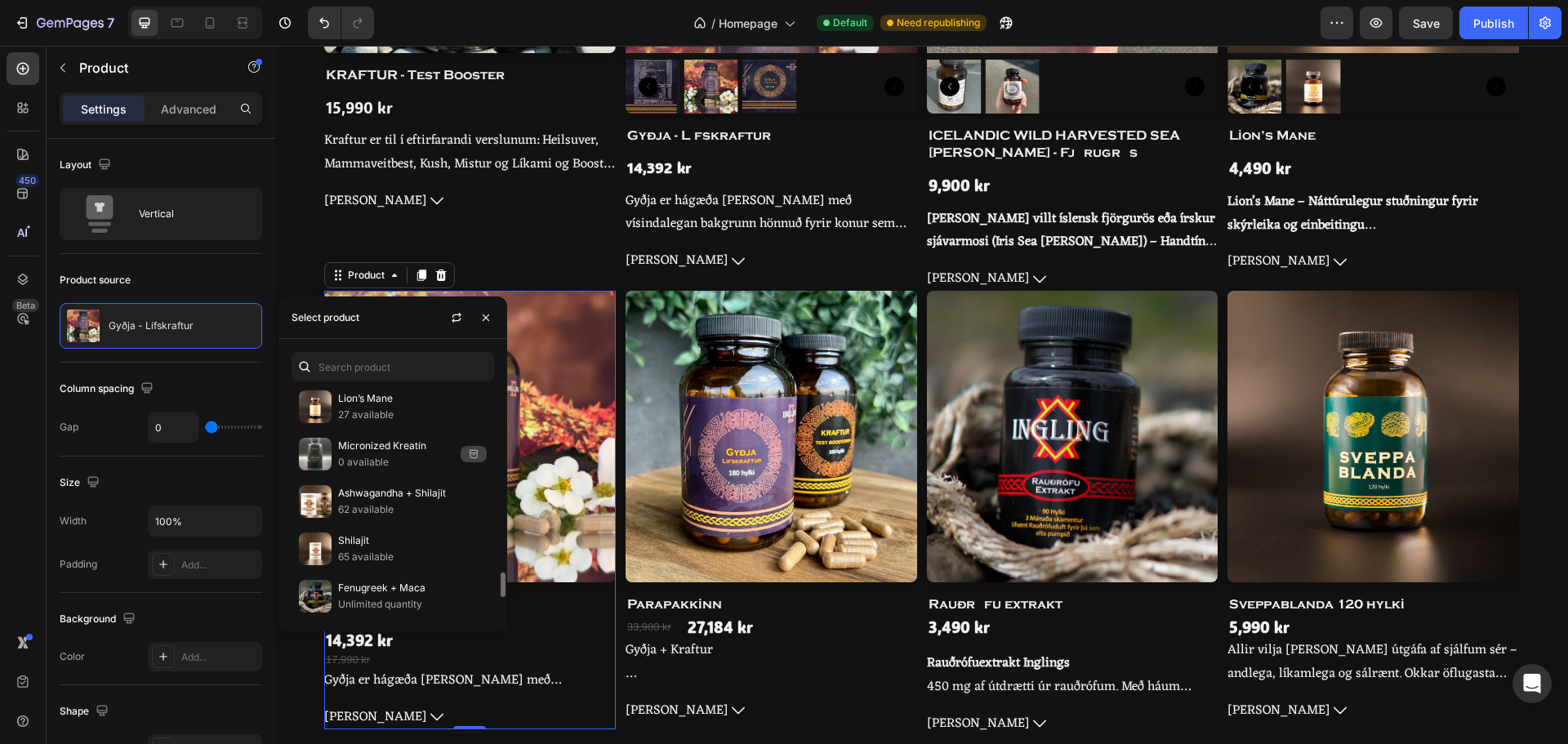
click at [394, 495] on p "Ashwagandha + Shilajit" at bounding box center [413, 493] width 148 height 17
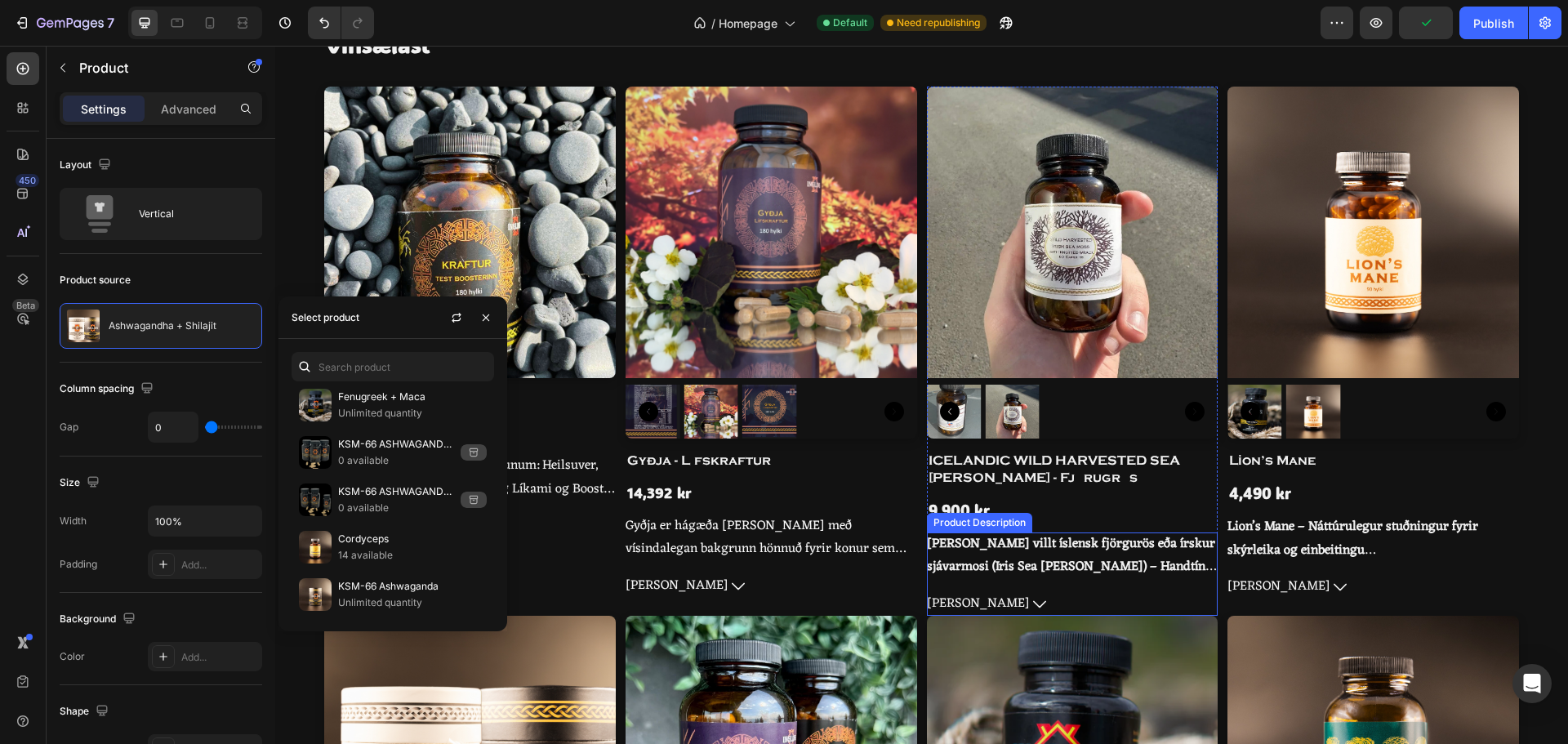
scroll to position [817, 0]
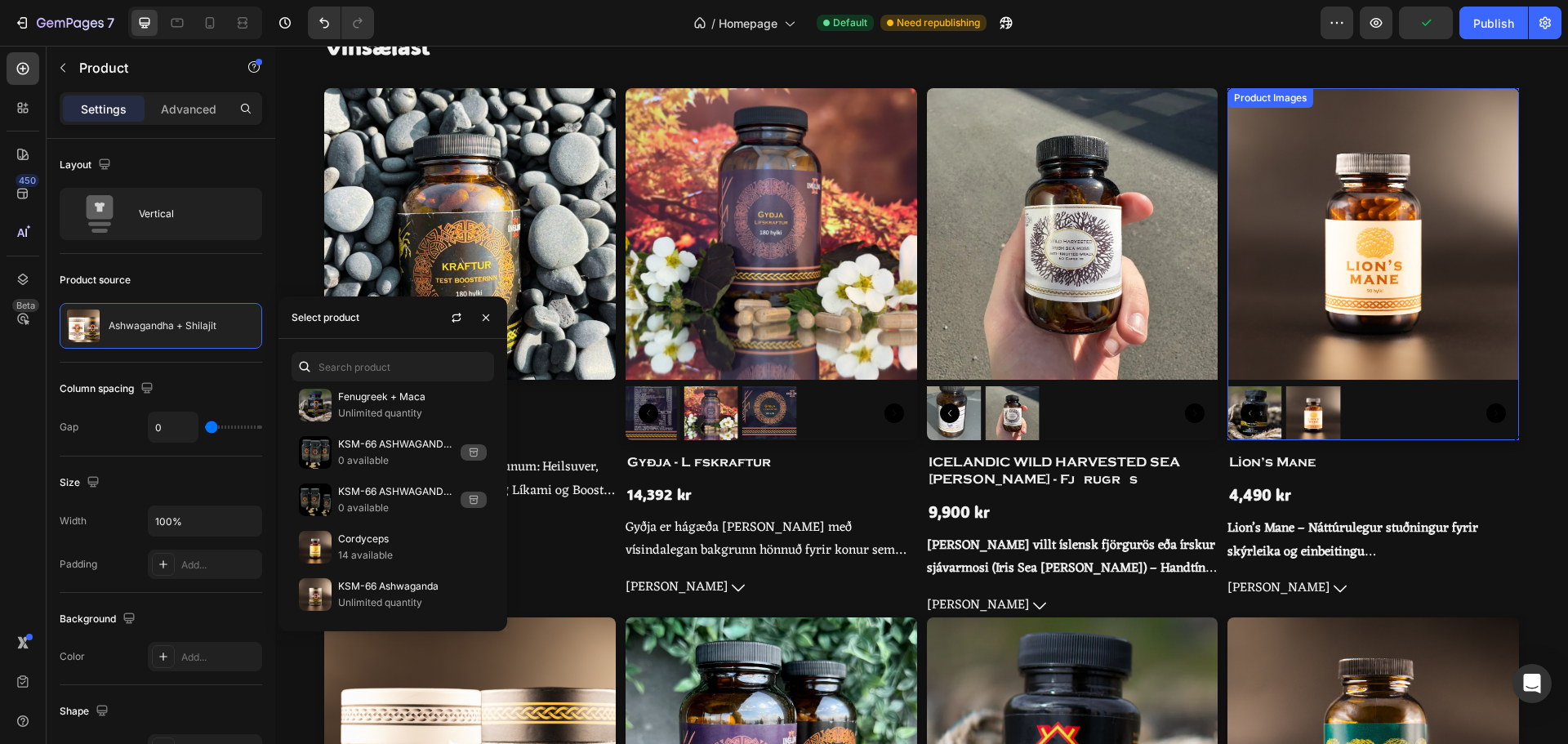
click at [1433, 237] on img at bounding box center [1373, 233] width 292 height 292
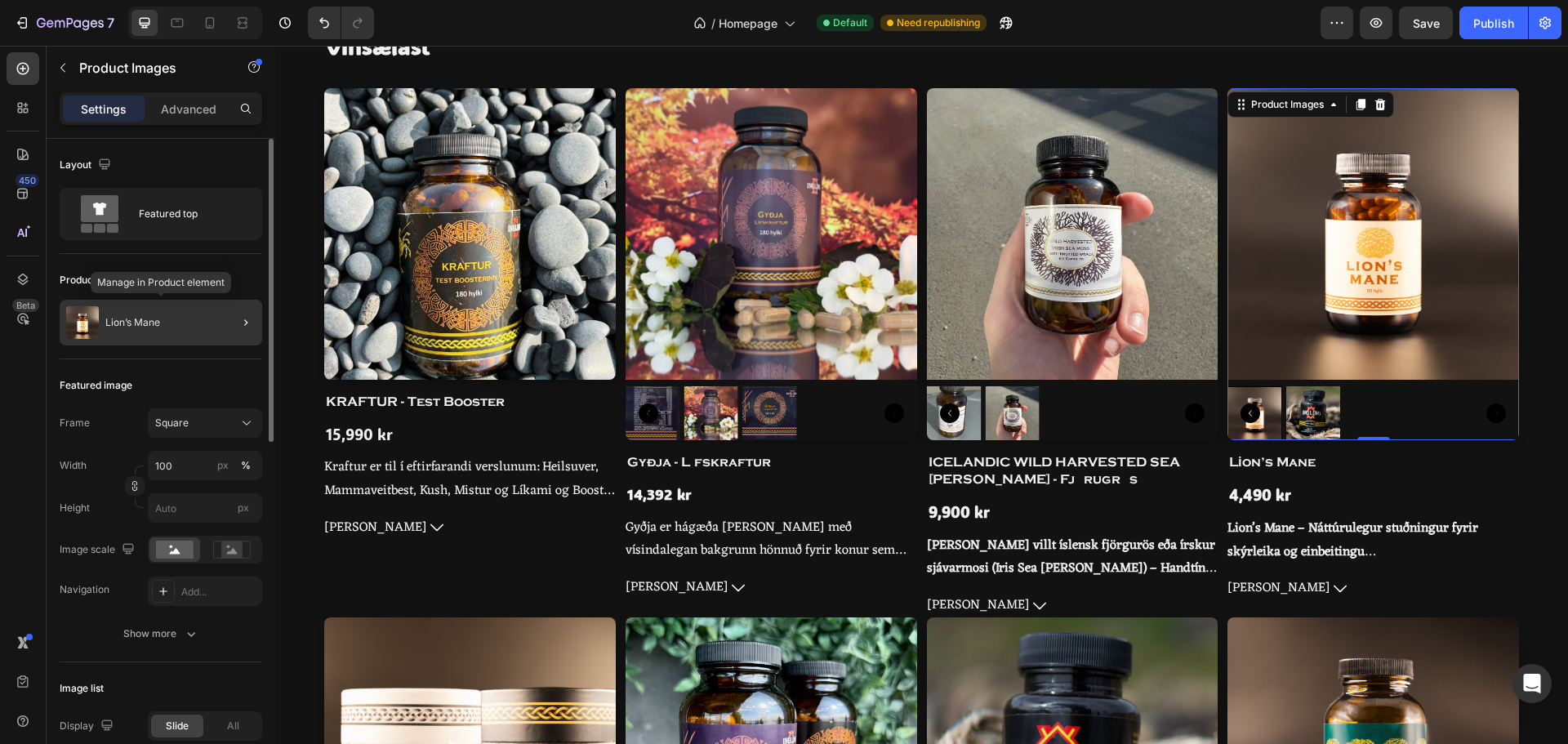
click at [150, 326] on p "Lion’s Mane" at bounding box center [133, 323] width 54 height 12
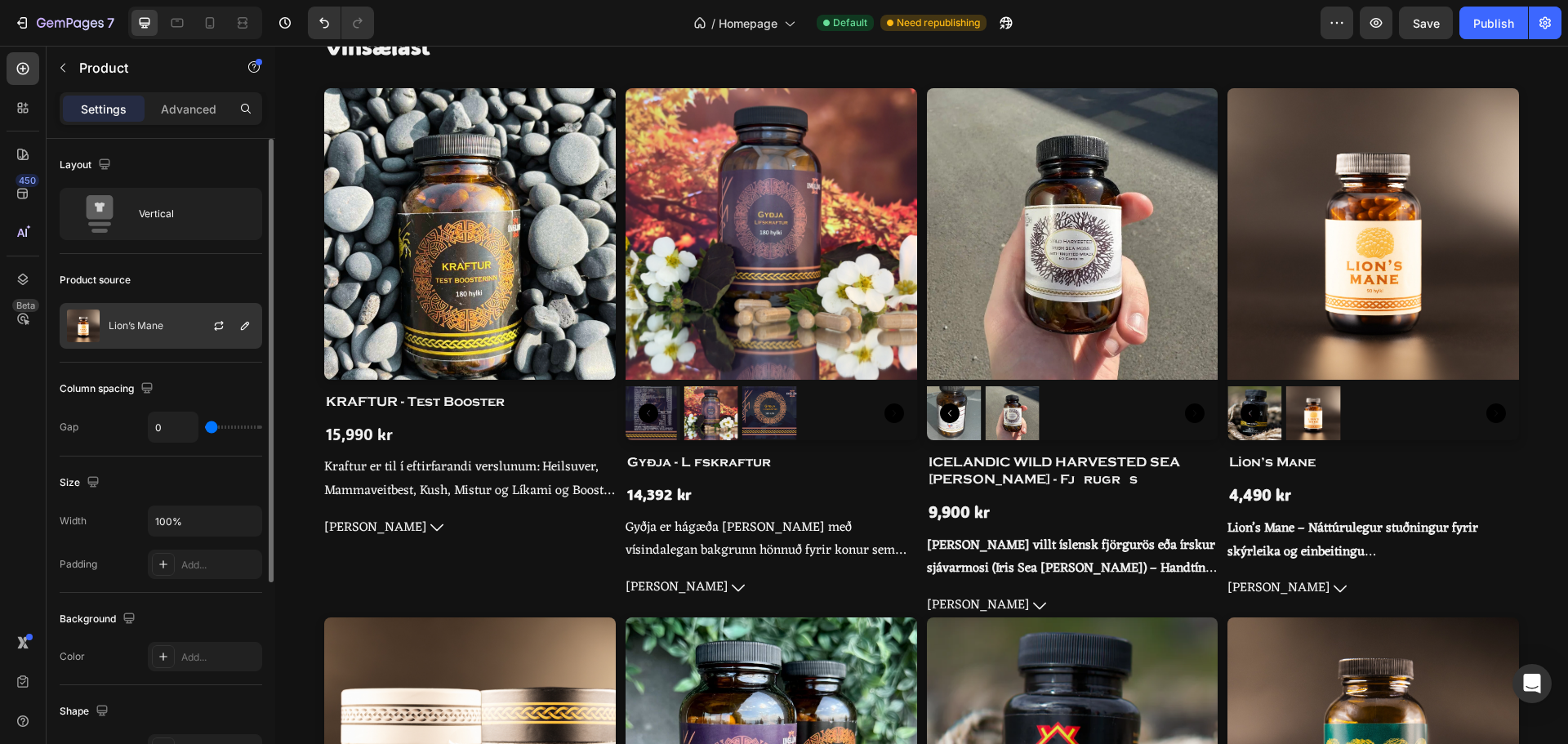
click at [144, 340] on div "Lion’s Mane" at bounding box center [160, 326] width 203 height 46
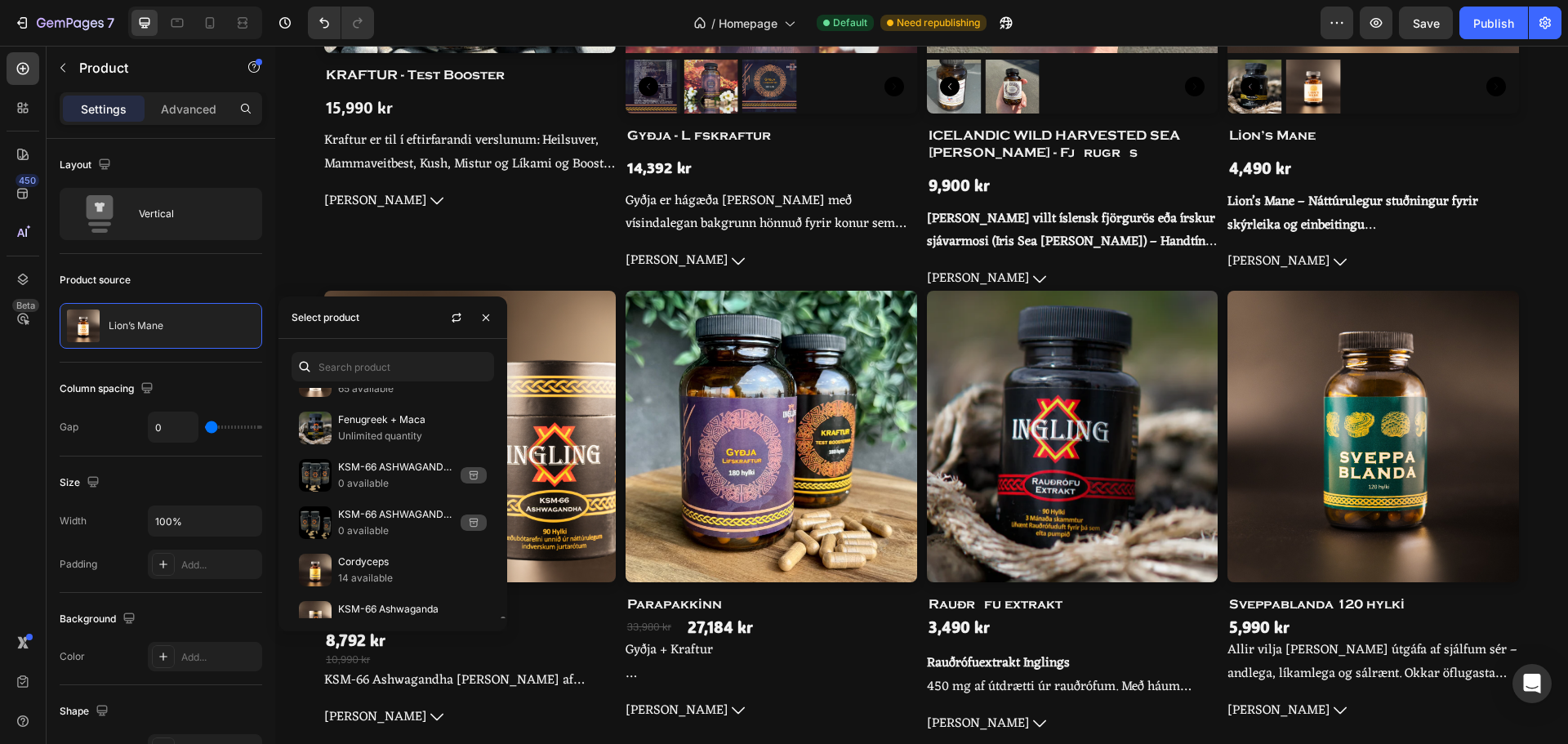
scroll to position [1902, 0]
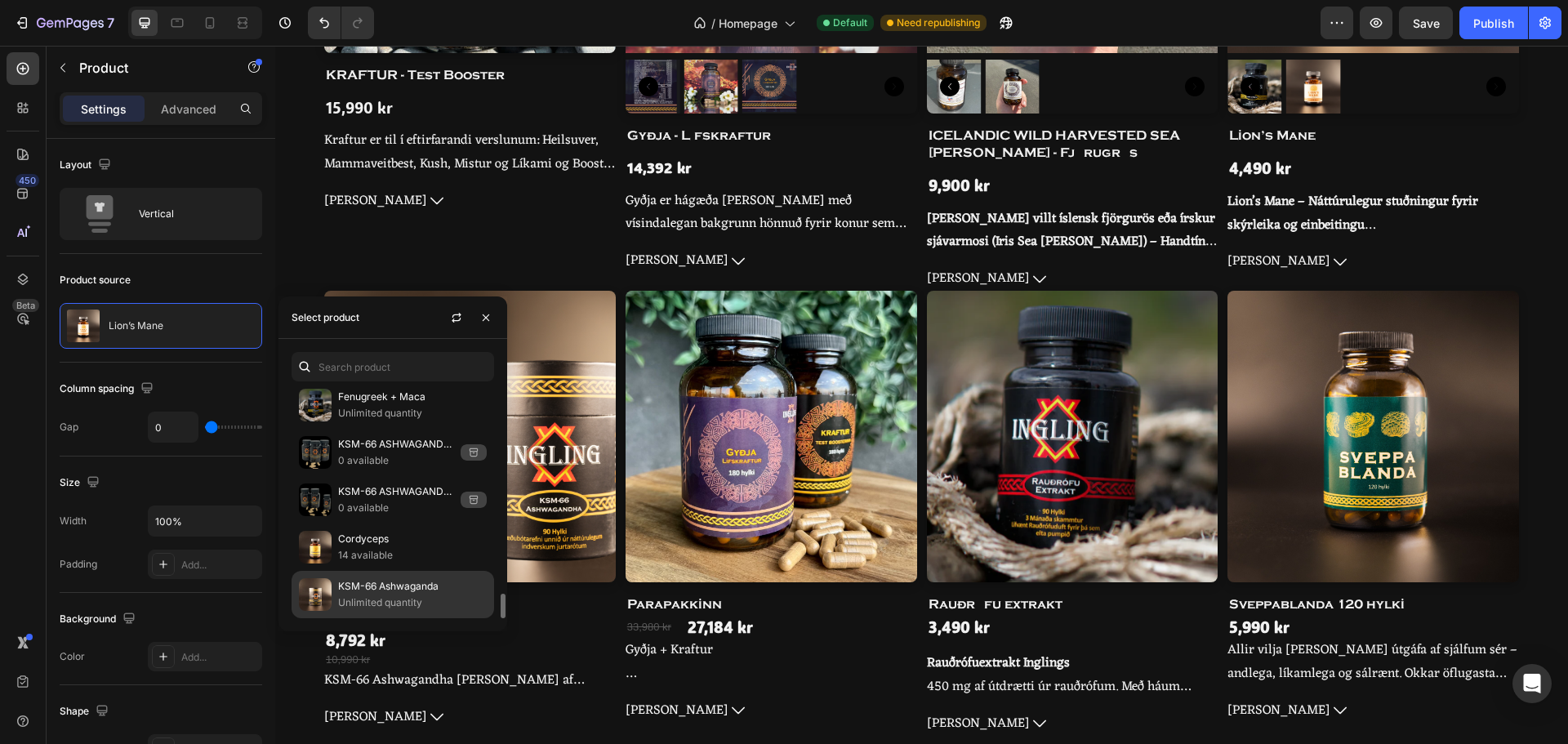
click at [426, 591] on p "KSM-66 Ashwaganda" at bounding box center [413, 587] width 148 height 17
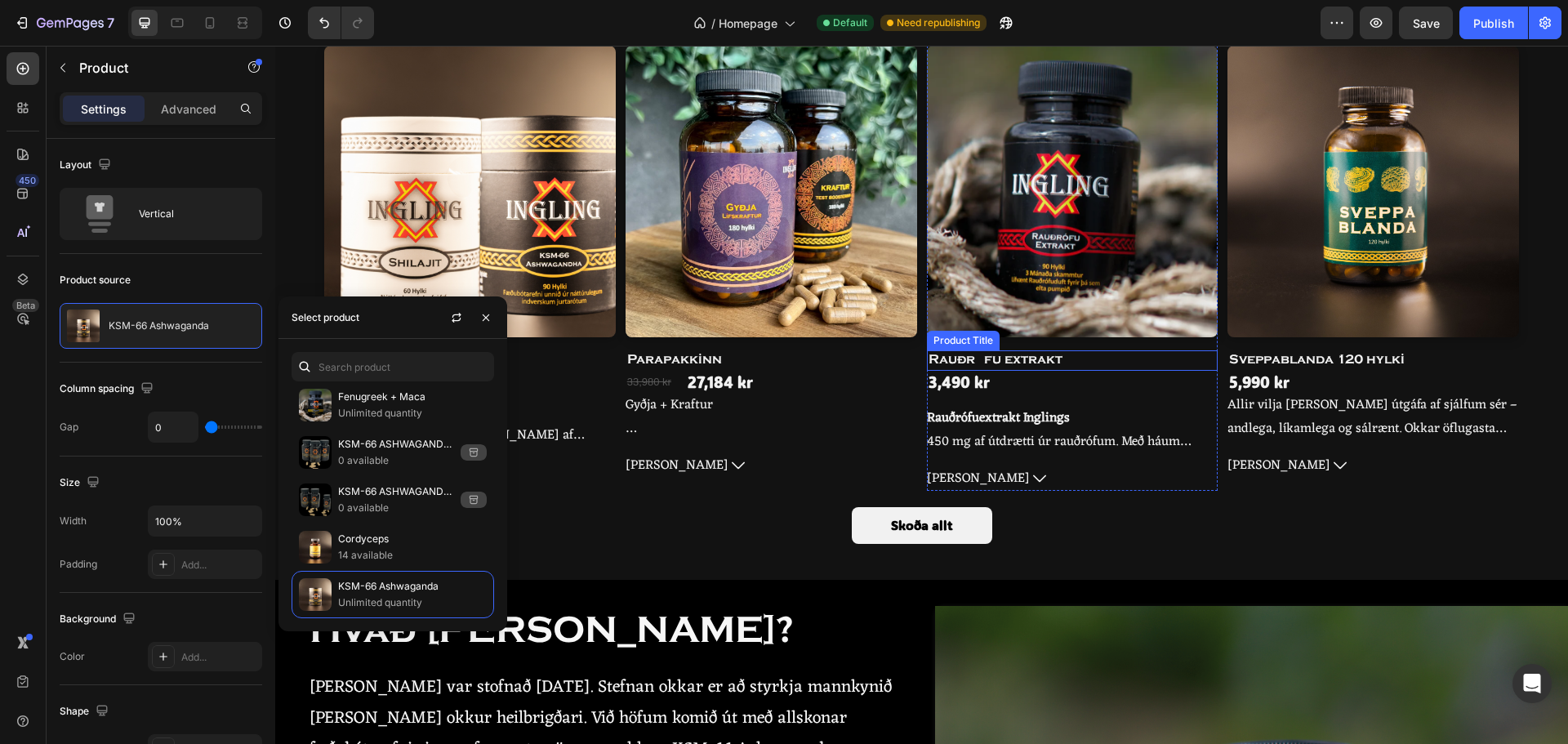
click at [1030, 208] on img at bounding box center [1072, 191] width 292 height 292
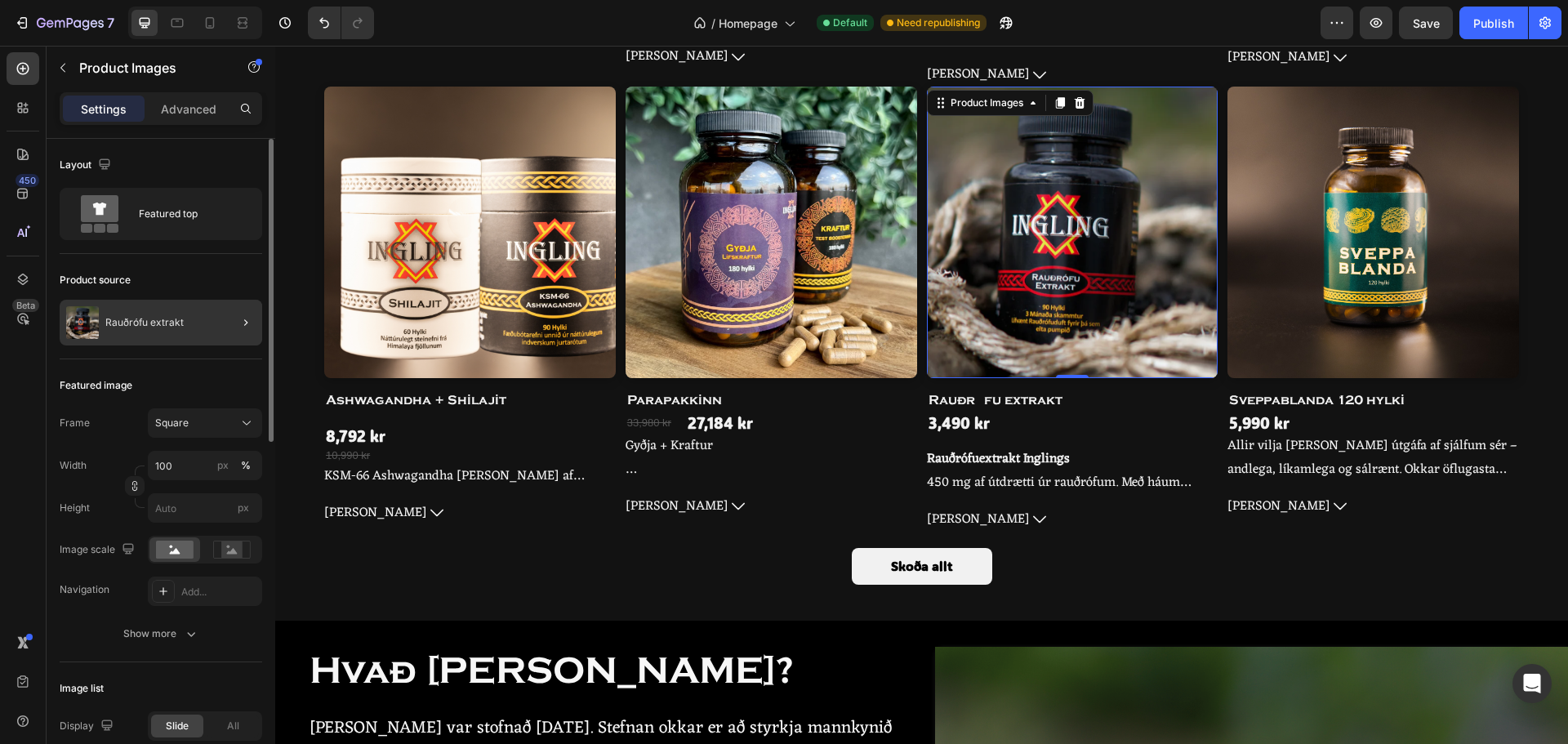
scroll to position [1307, 0]
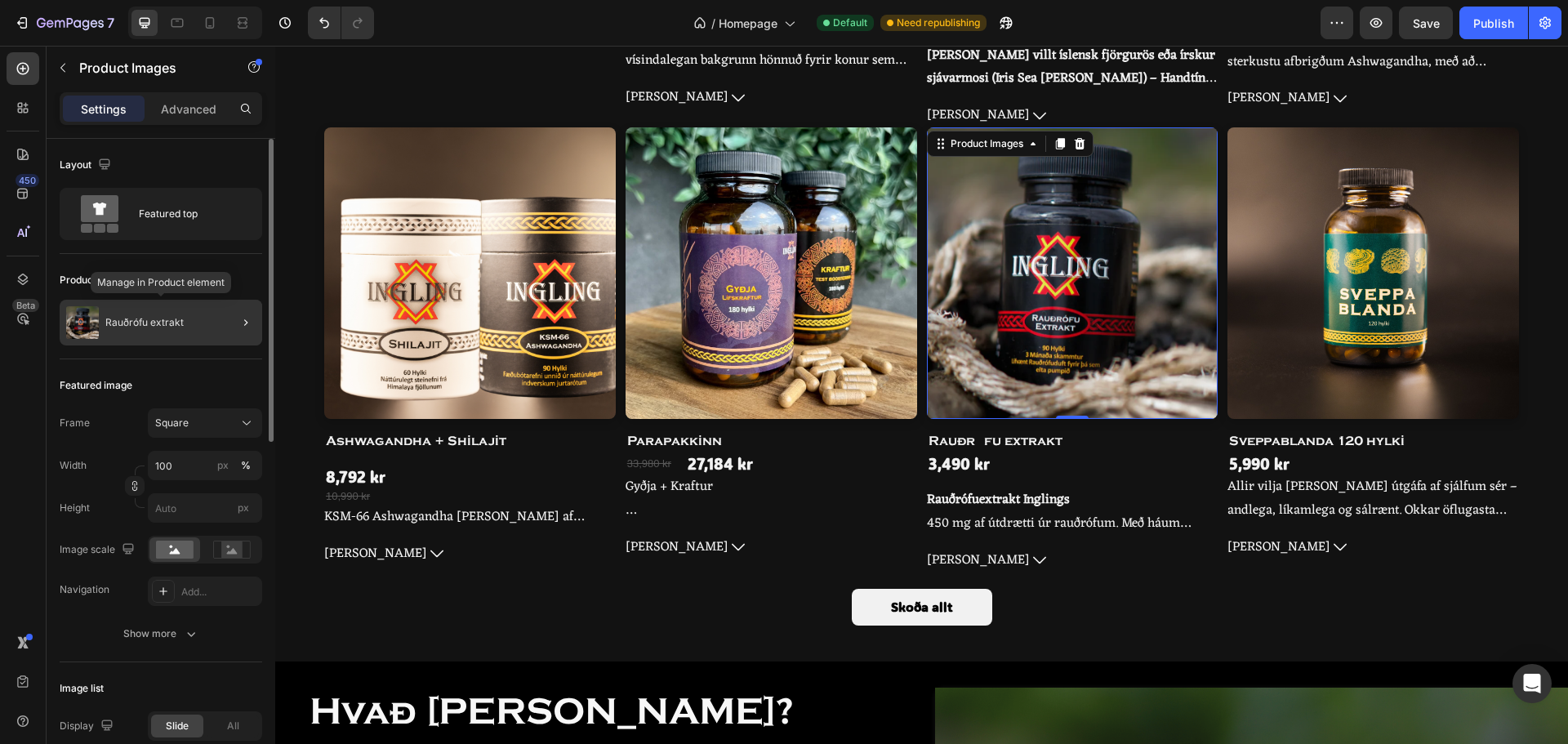
click at [116, 319] on p "Rauðrófu extrakt" at bounding box center [144, 323] width 78 height 12
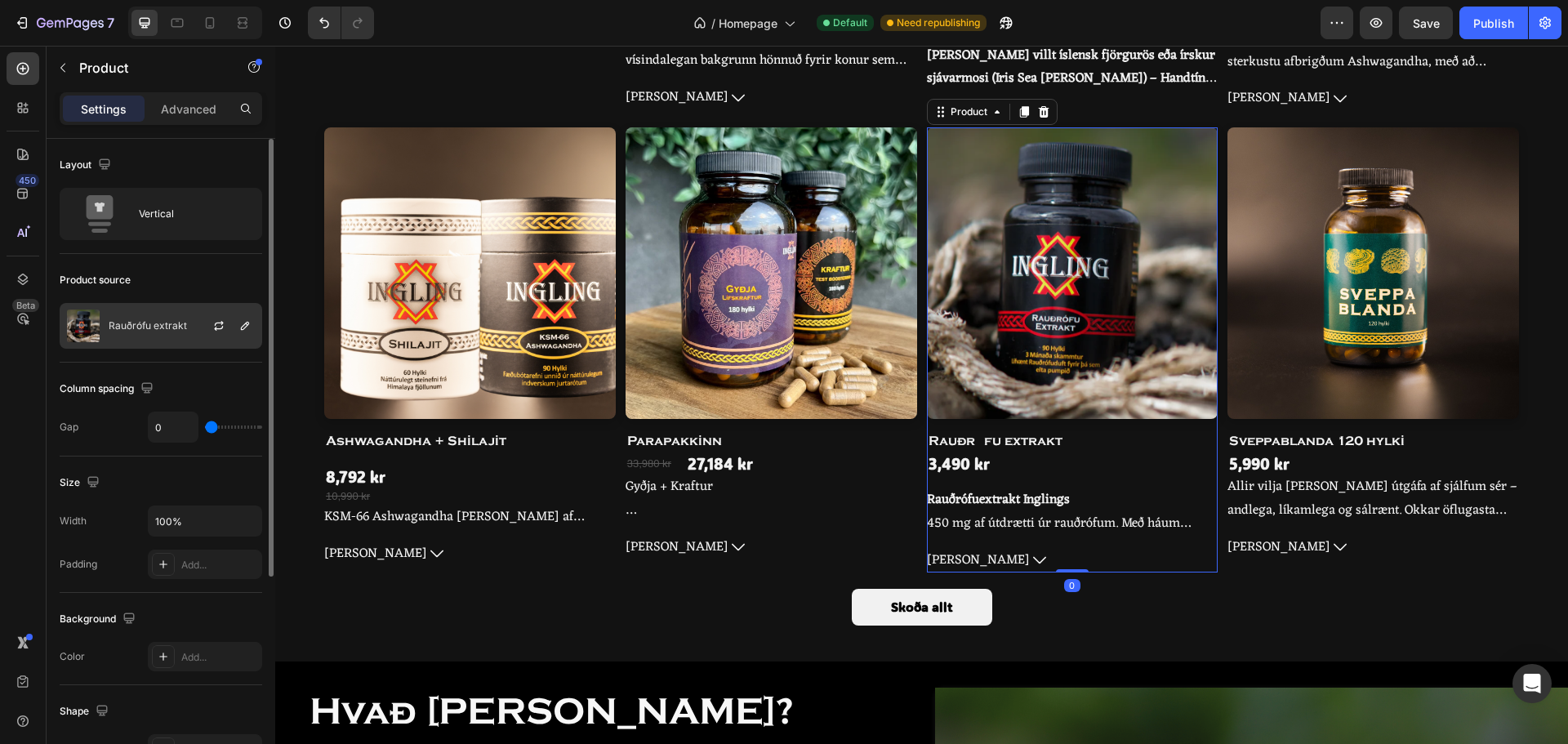
click at [158, 321] on p "Rauðrófu extrakt" at bounding box center [147, 326] width 78 height 12
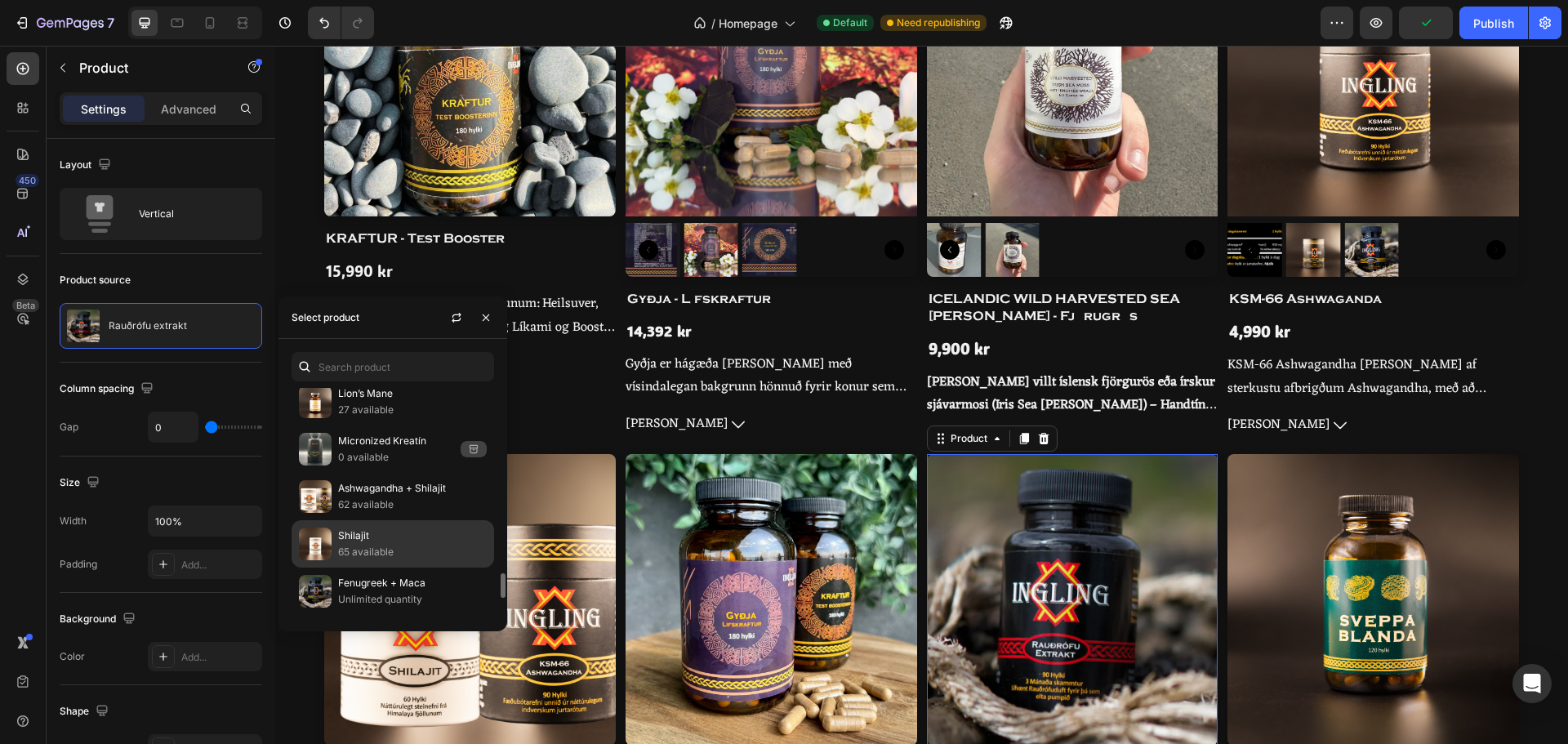
scroll to position [1633, 0]
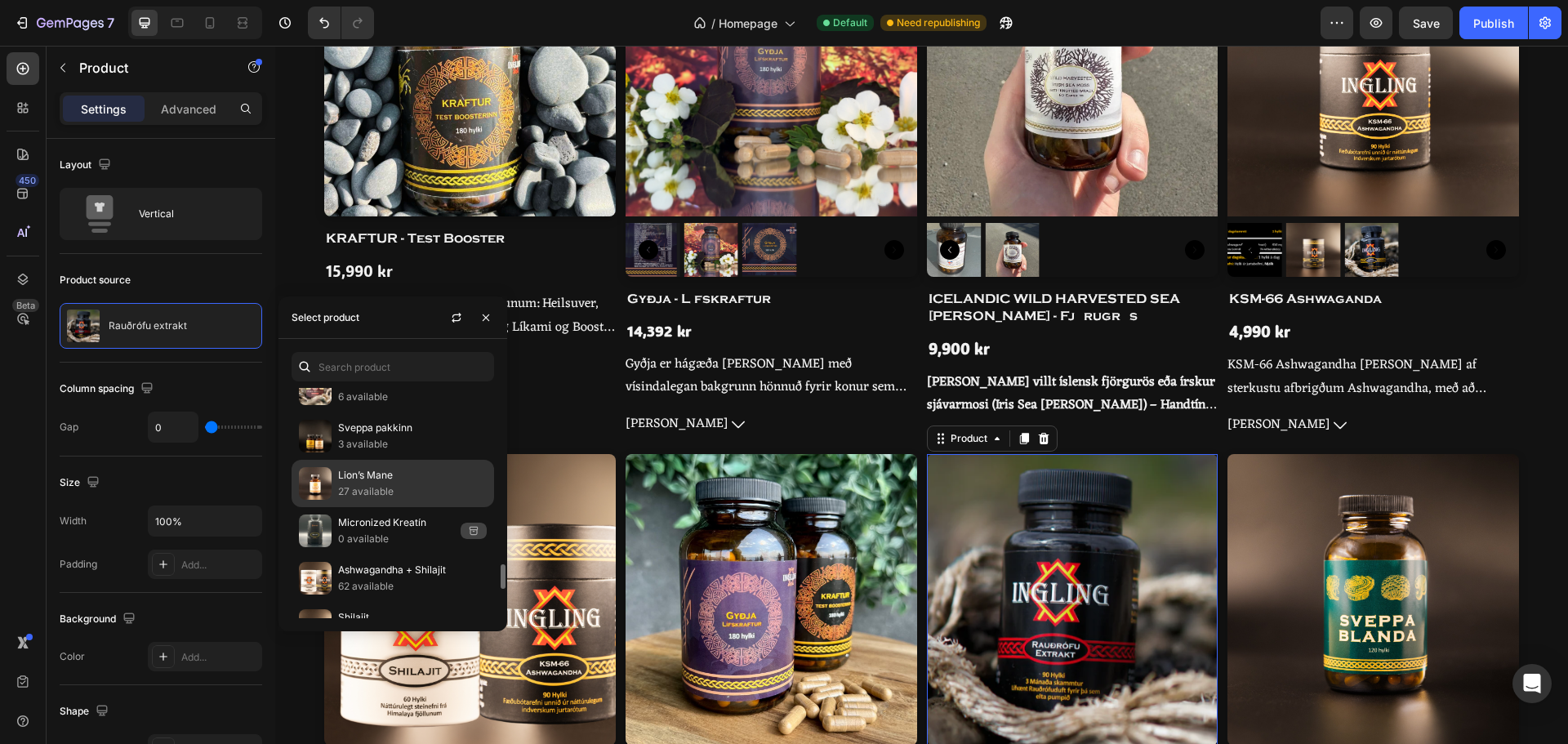
click at [419, 479] on p "Lion’s Mane" at bounding box center [413, 475] width 148 height 17
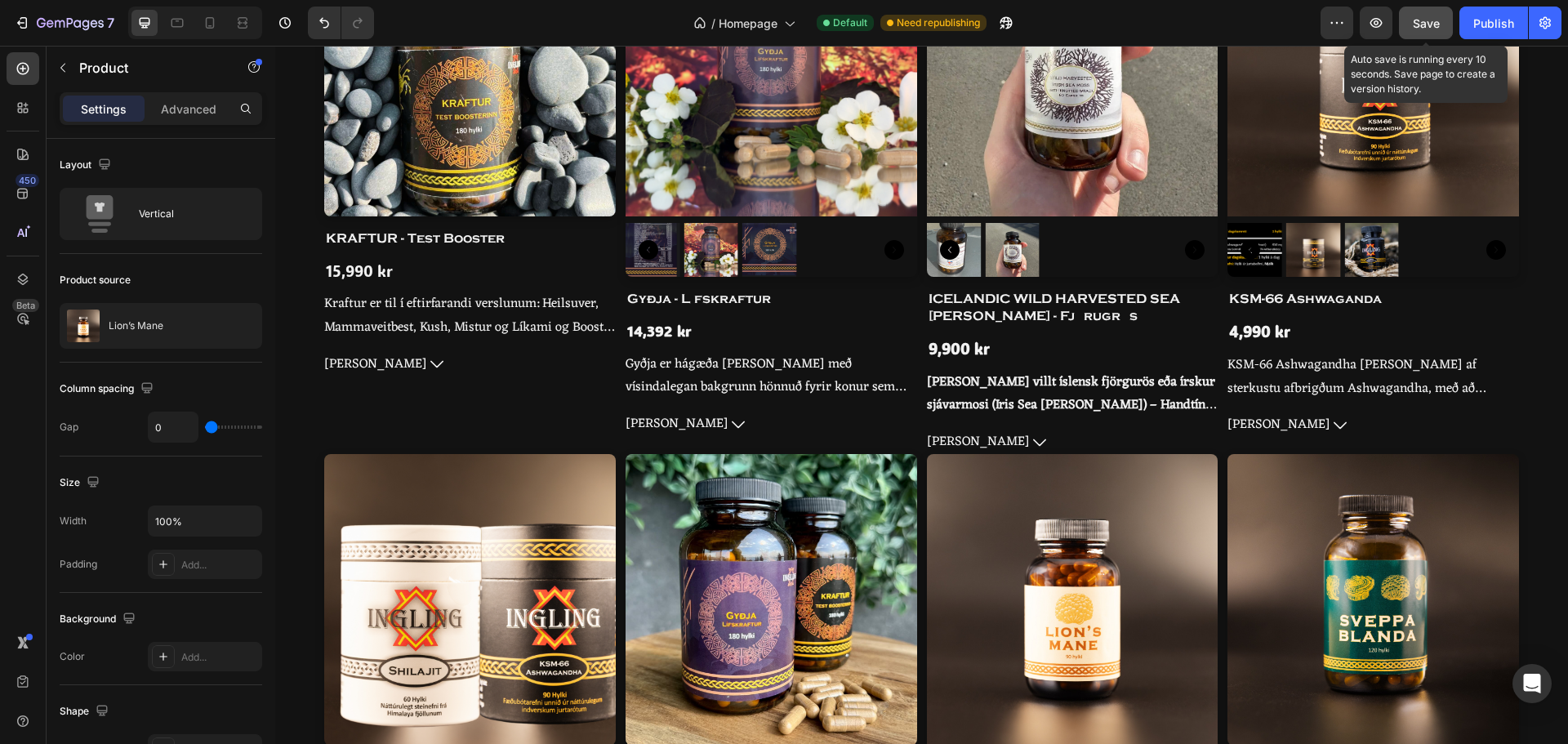
click at [1428, 9] on button "Save" at bounding box center [1426, 23] width 53 height 33
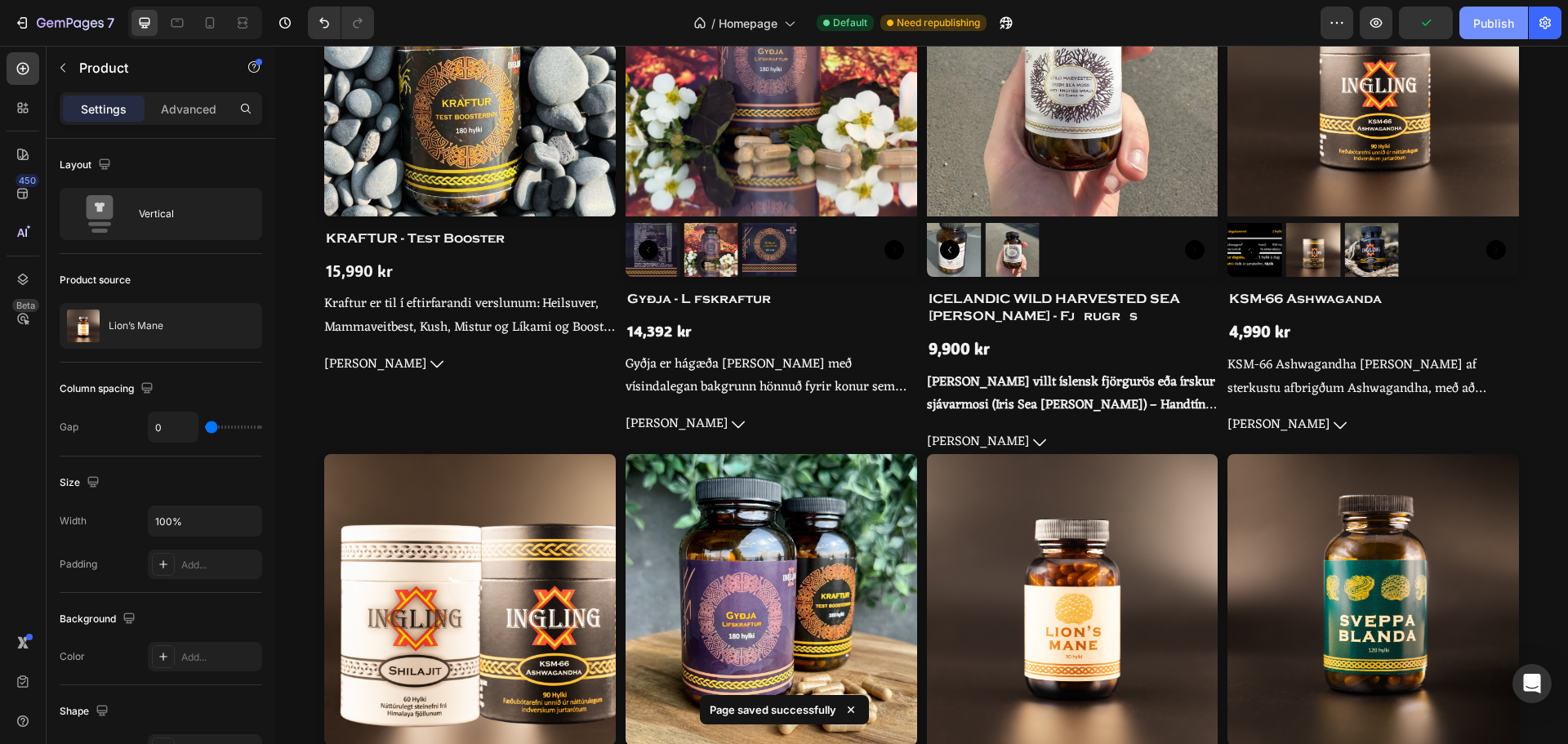
click at [1474, 26] on div "Publish" at bounding box center [1494, 23] width 41 height 17
